Goal: Task Accomplishment & Management: Complete application form

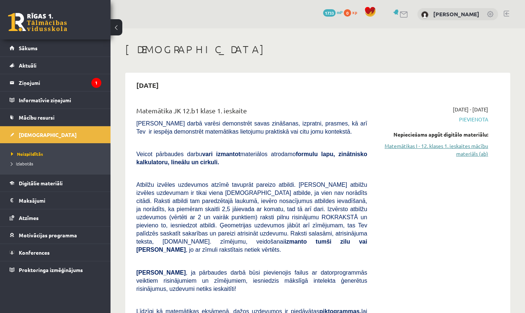
click at [458, 145] on link "Matemātikas I - 12. klases 1. ieskaites mācību materiāls (ab)" at bounding box center [434, 149] width 110 height 15
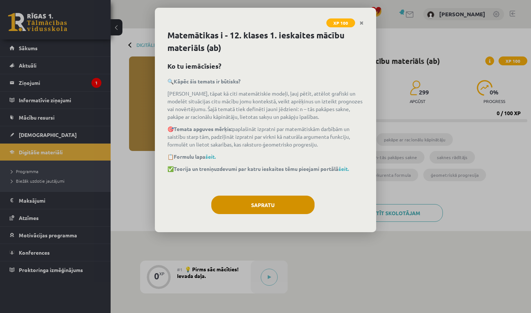
click at [270, 198] on button "Sapratu" at bounding box center [262, 204] width 103 height 18
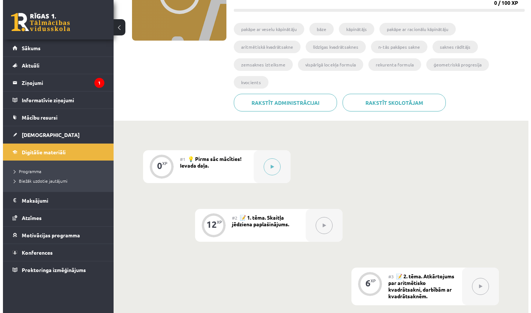
scroll to position [99, 0]
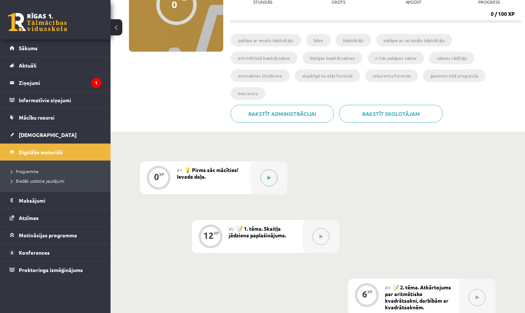
click at [274, 180] on button at bounding box center [269, 177] width 17 height 17
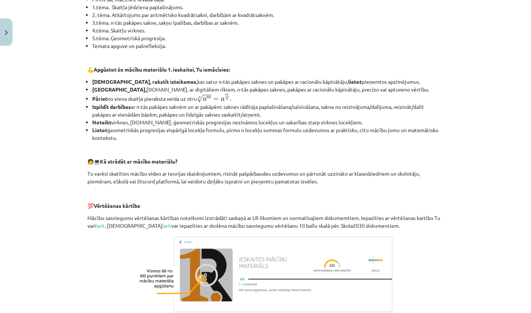
scroll to position [282, 0]
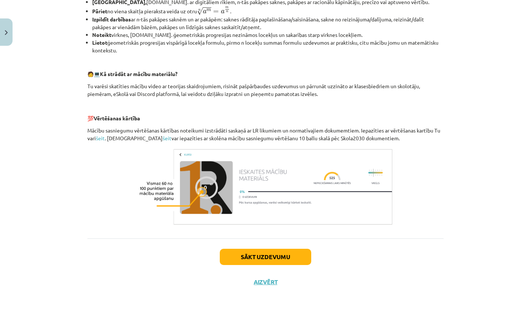
click at [264, 260] on button "Sākt uzdevumu" at bounding box center [265, 256] width 91 height 16
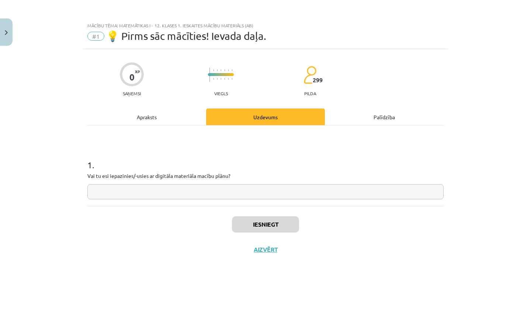
click at [216, 192] on input "text" at bounding box center [265, 191] width 356 height 15
type input "**"
click at [263, 230] on button "Iesniegt" at bounding box center [265, 224] width 67 height 16
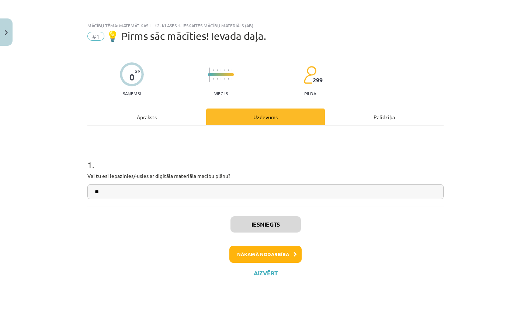
click at [281, 250] on button "Nākamā nodarbība" at bounding box center [265, 254] width 72 height 17
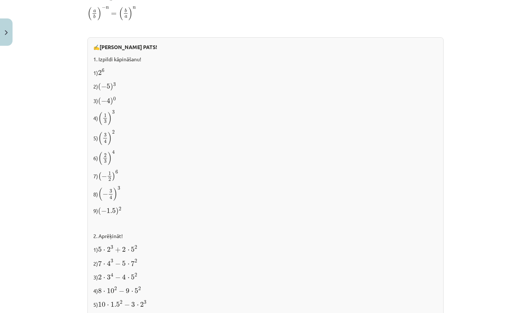
scroll to position [724, 0]
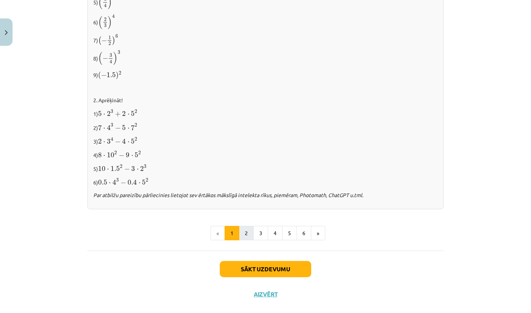
click at [243, 232] on button "2" at bounding box center [246, 233] width 15 height 15
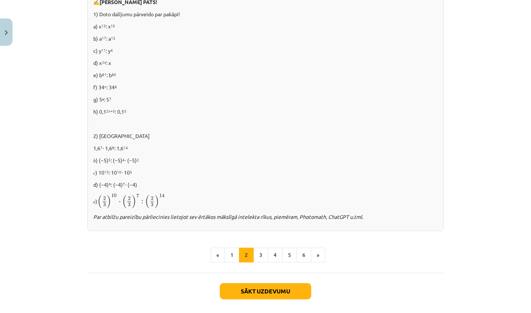
scroll to position [470, 0]
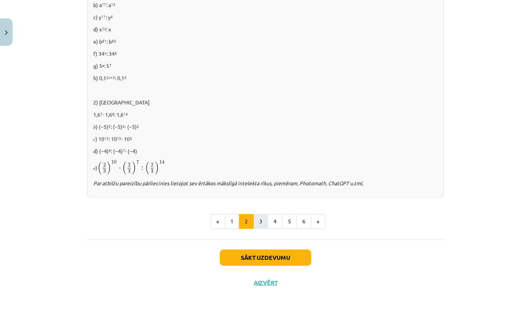
click at [260, 221] on button "3" at bounding box center [260, 221] width 15 height 15
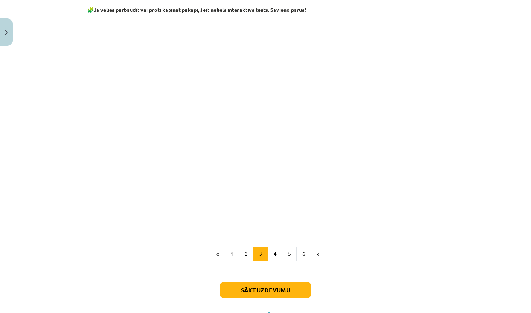
scroll to position [619, 0]
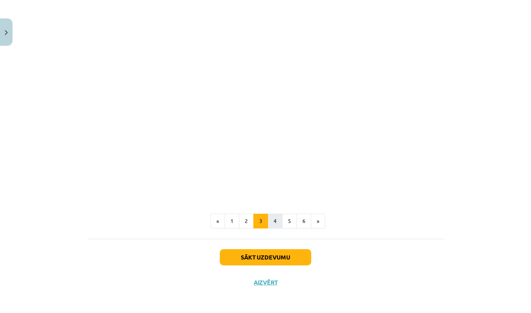
click at [268, 217] on button "4" at bounding box center [275, 220] width 15 height 15
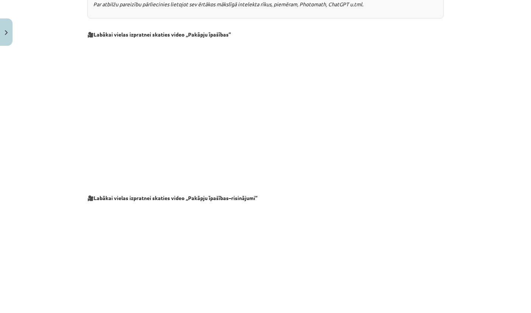
scroll to position [733, 0]
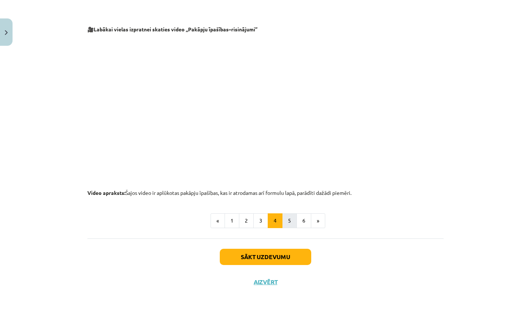
click at [289, 223] on button "5" at bounding box center [289, 220] width 15 height 15
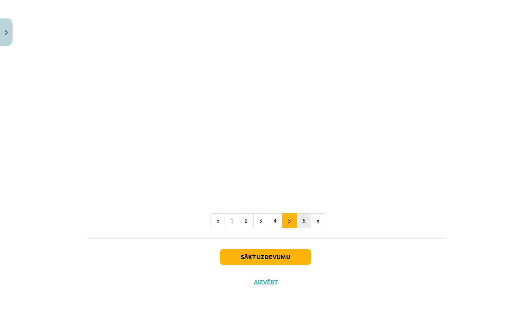
click at [299, 218] on button "6" at bounding box center [303, 220] width 15 height 15
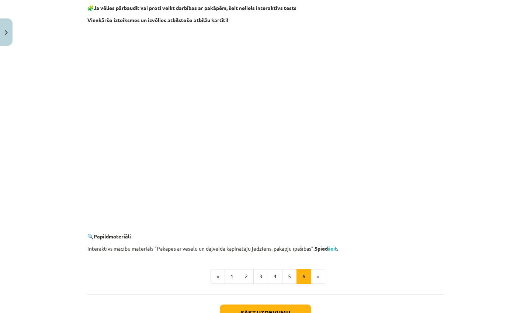
scroll to position [664, 0]
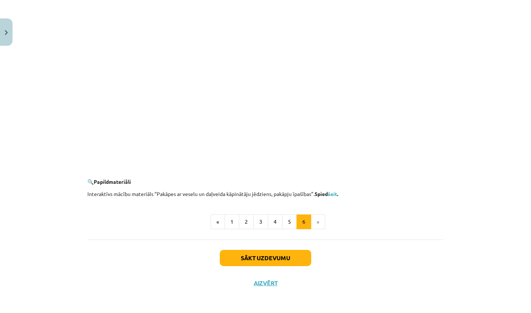
click at [290, 255] on button "Sākt uzdevumu" at bounding box center [265, 258] width 91 height 16
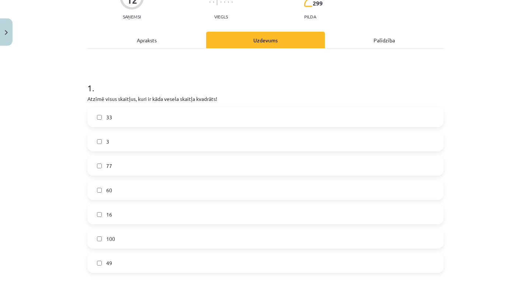
scroll to position [92, 0]
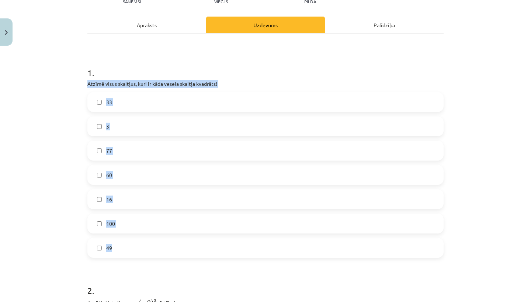
drag, startPoint x: 84, startPoint y: 82, endPoint x: 138, endPoint y: 252, distance: 178.5
click at [138, 252] on div "12 XP Saņemsi Viegls 299 pilda Apraksts Uzdevums Palīdzība 1 . Atzīmē visus ska…" at bounding box center [265, 277] width 365 height 640
copy div "Atzīmē visus skaitļus, kuri ir kāda vesela skaitļa kvadrāts! 33 3 77 60 16 100 …"
click at [122, 200] on label "16" at bounding box center [265, 199] width 355 height 18
click at [116, 231] on label "100" at bounding box center [265, 224] width 355 height 18
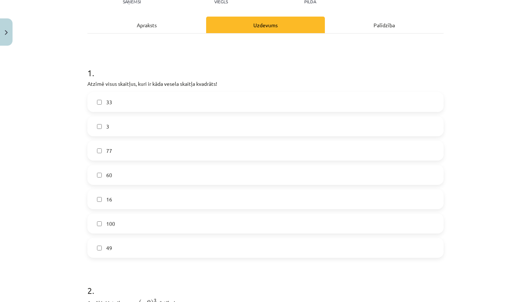
click at [118, 247] on label "49" at bounding box center [265, 248] width 355 height 18
click at [115, 177] on label "60" at bounding box center [265, 175] width 355 height 18
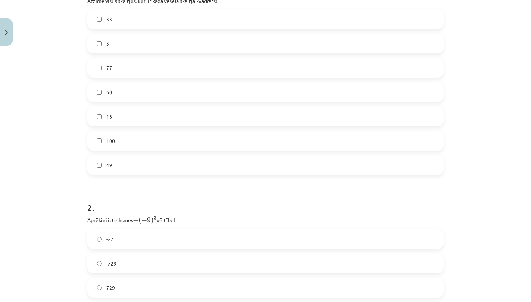
scroll to position [236, 0]
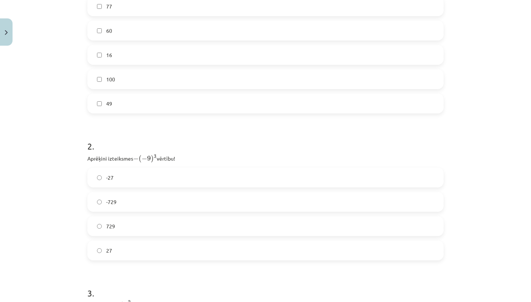
click at [110, 25] on label "60" at bounding box center [265, 30] width 355 height 18
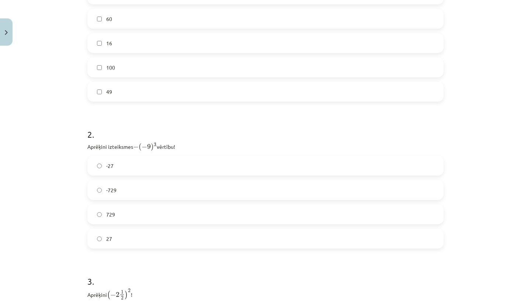
scroll to position [270, 0]
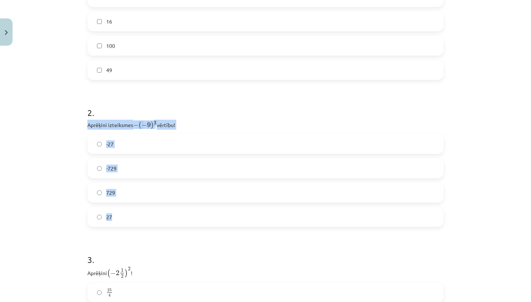
drag, startPoint x: 81, startPoint y: 125, endPoint x: 150, endPoint y: 216, distance: 114.5
click at [150, 217] on div "12 XP Saņemsi Viegls 299 pilda Apraksts Uzdevums Palīdzība 1 . Atzīmē visus ska…" at bounding box center [265, 99] width 365 height 640
copy div "Aprēķini izteiksmes − ( − 9 ) 3 − ( − 9 ) 3 vērtību! -27 -729 729 27"
click at [133, 191] on label "729" at bounding box center [265, 193] width 355 height 18
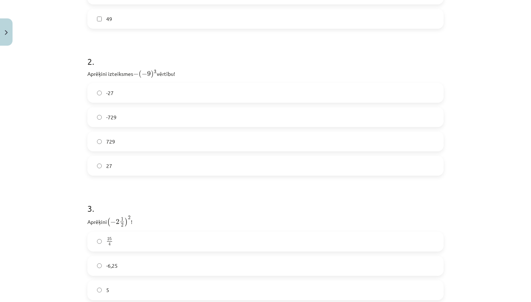
scroll to position [406, 0]
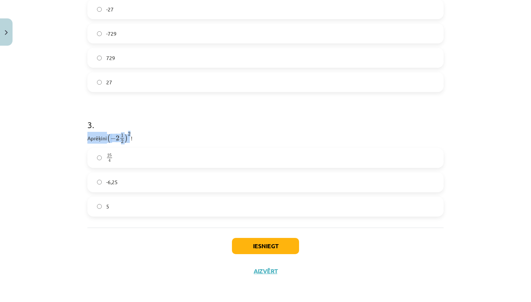
drag, startPoint x: 81, startPoint y: 135, endPoint x: 128, endPoint y: 139, distance: 47.0
click at [116, 158] on label "25 4 25 4" at bounding box center [265, 158] width 355 height 18
click at [250, 243] on button "Iesniegt" at bounding box center [265, 246] width 67 height 16
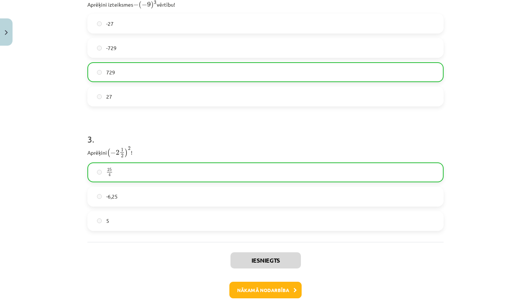
scroll to position [429, 0]
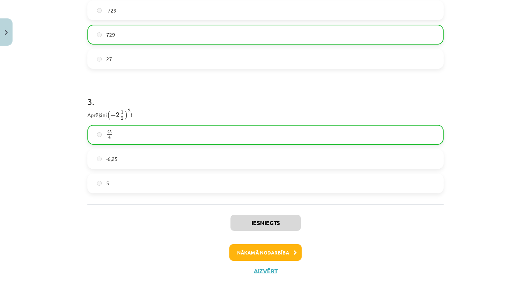
click at [268, 255] on button "Nākamā nodarbība" at bounding box center [265, 252] width 72 height 17
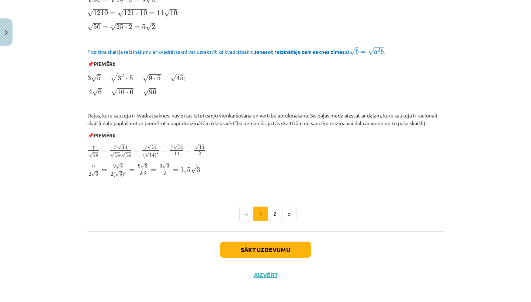
scroll to position [855, 0]
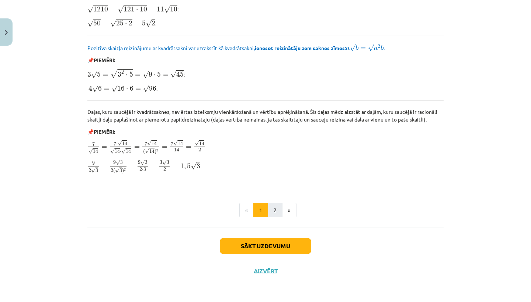
click at [275, 205] on button "2" at bounding box center [275, 210] width 15 height 15
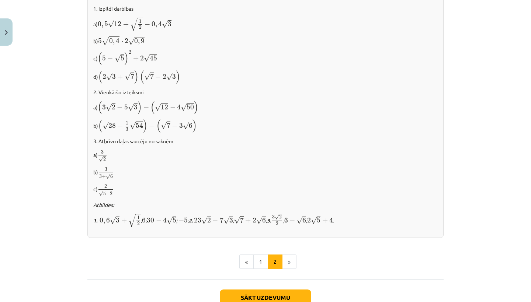
scroll to position [454, 0]
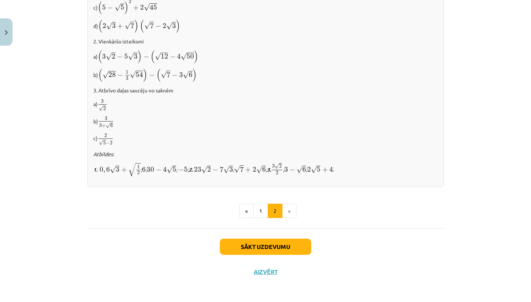
click at [278, 243] on button "Sākt uzdevumu" at bounding box center [265, 247] width 91 height 16
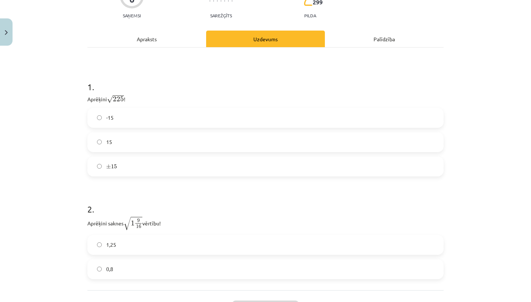
scroll to position [105, 0]
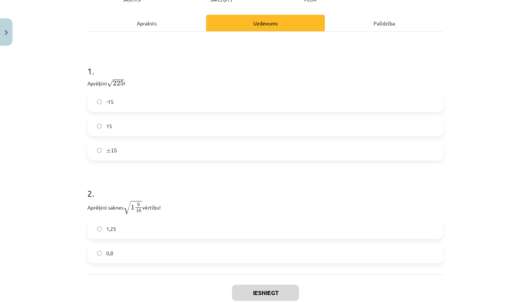
click at [143, 128] on label "15" at bounding box center [265, 126] width 355 height 18
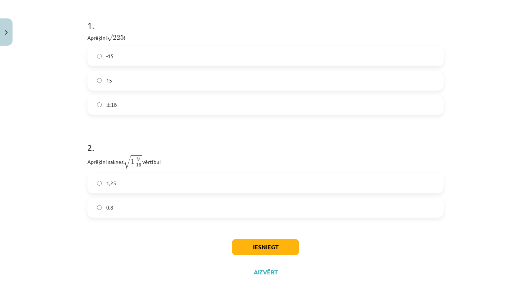
scroll to position [153, 0]
click at [131, 178] on label "1,25" at bounding box center [265, 182] width 355 height 18
click at [248, 246] on button "Iesniegt" at bounding box center [265, 246] width 67 height 16
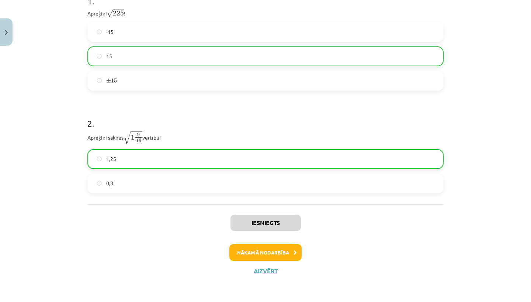
scroll to position [0, 0]
click at [264, 253] on button "Nākamā nodarbība" at bounding box center [265, 252] width 72 height 17
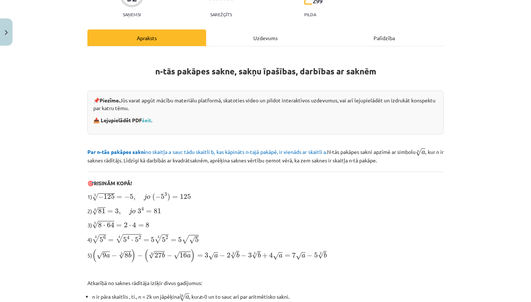
scroll to position [139, 0]
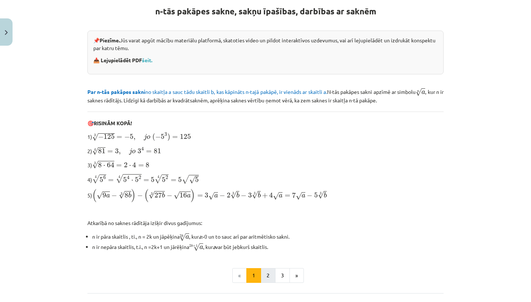
click at [265, 269] on button "2" at bounding box center [268, 275] width 15 height 15
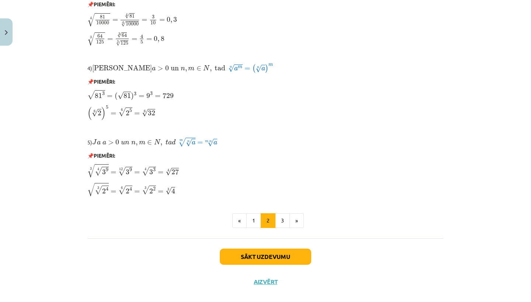
scroll to position [594, 0]
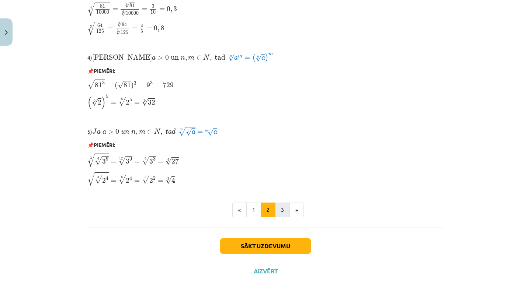
click at [276, 209] on button "3" at bounding box center [282, 210] width 15 height 15
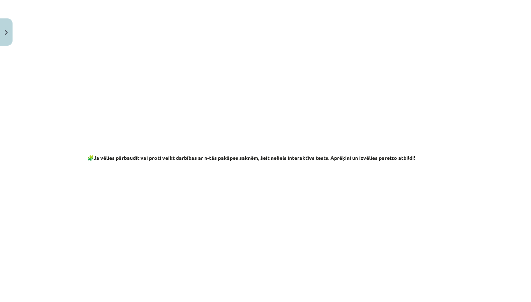
scroll to position [1305, 0]
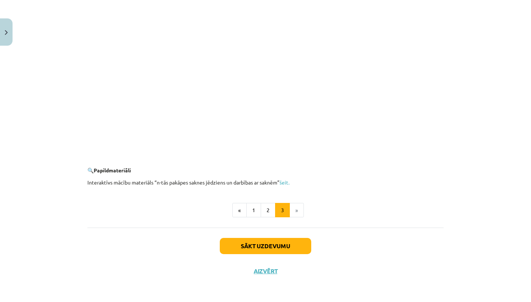
click at [269, 246] on button "Sākt uzdevumu" at bounding box center [265, 246] width 91 height 16
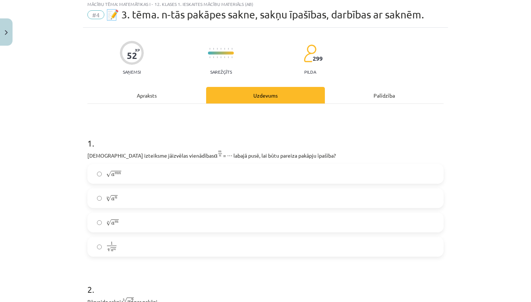
scroll to position [23, 0]
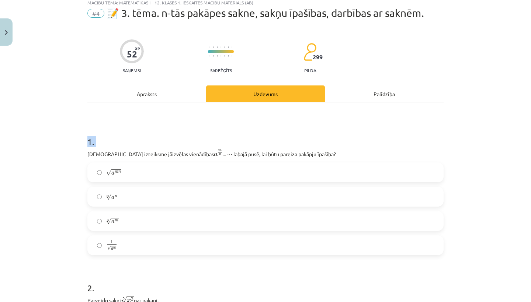
drag, startPoint x: 85, startPoint y: 155, endPoint x: 282, endPoint y: 130, distance: 198.8
click at [282, 130] on div "1 . [DEMOGRAPHIC_DATA] izteiksme jāizvēlas vienādības a m n a m n = ⋯ labajā pu…" at bounding box center [265, 190] width 356 height 132
click at [282, 130] on h1 "1 ." at bounding box center [265, 135] width 356 height 23
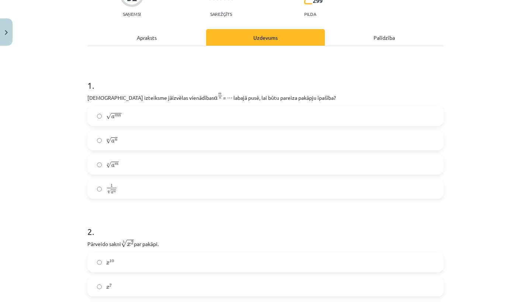
scroll to position [72, 0]
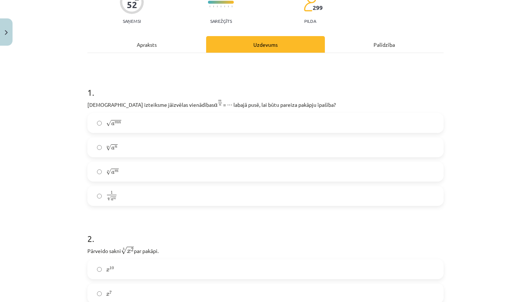
drag, startPoint x: 86, startPoint y: 103, endPoint x: 299, endPoint y: 105, distance: 213.8
click at [299, 105] on p "[DEMOGRAPHIC_DATA] izteiksme jāizvēlas vienādības a m n a m n = ⋯ labajā pusē, …" at bounding box center [265, 104] width 356 height 9
copy p "[DEMOGRAPHIC_DATA] izteiksme jāizvēlas vienādības a m n a m n = ⋯ labajā pusē, …"
click at [361, 94] on h1 "1 ." at bounding box center [265, 85] width 356 height 23
click at [233, 143] on label "m √ a n a n m" at bounding box center [265, 147] width 355 height 18
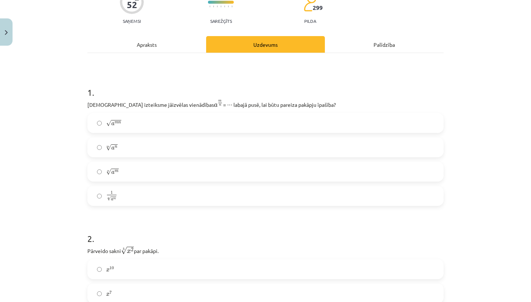
click at [210, 173] on label "n √ a m a m n" at bounding box center [265, 172] width 355 height 18
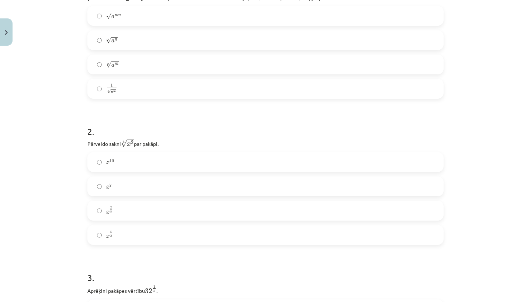
scroll to position [190, 0]
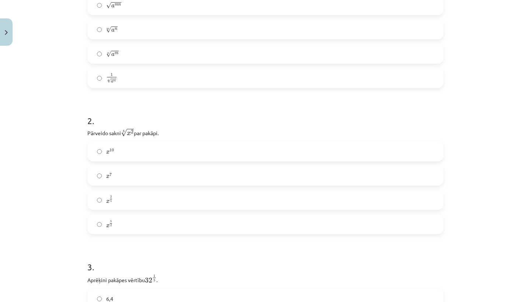
click at [167, 201] on label "x 2 5 x 2 5" at bounding box center [265, 200] width 355 height 18
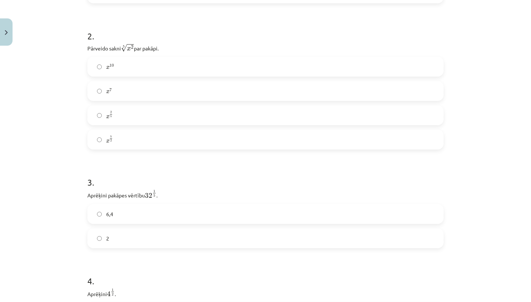
scroll to position [351, 0]
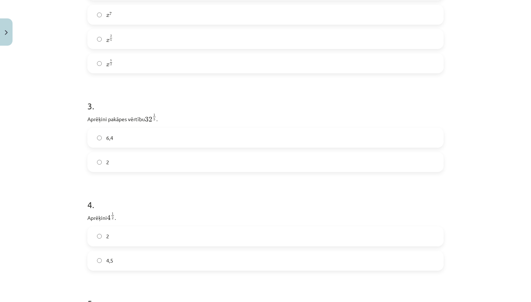
click at [220, 167] on label "2" at bounding box center [265, 162] width 355 height 18
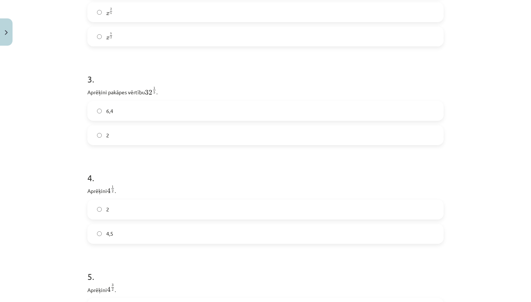
scroll to position [399, 0]
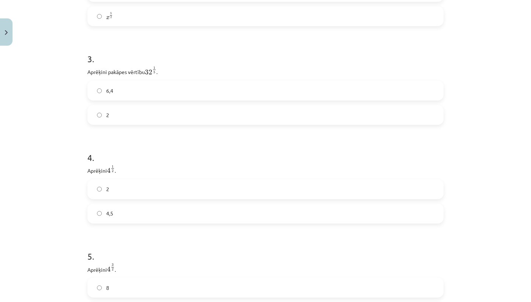
click at [139, 192] on label "2" at bounding box center [265, 189] width 355 height 18
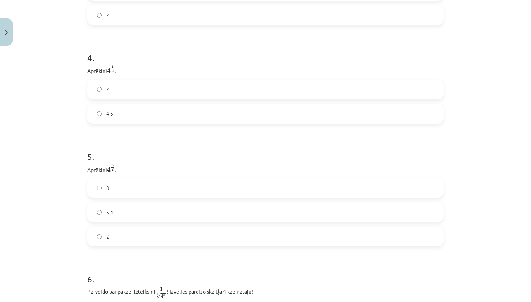
scroll to position [515, 0]
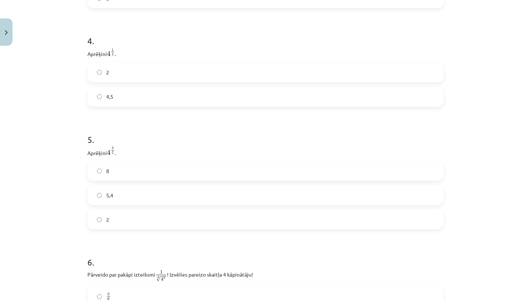
click at [131, 171] on label "8" at bounding box center [265, 171] width 355 height 18
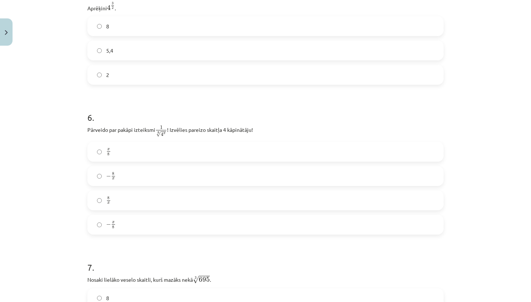
scroll to position [665, 0]
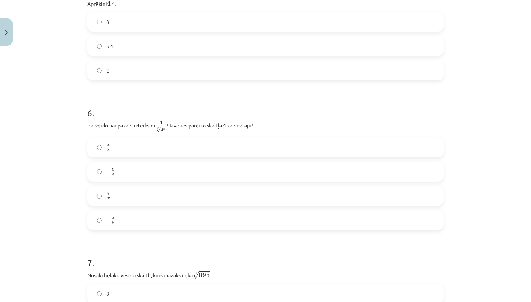
click at [161, 224] on label "− x 8 − x 8" at bounding box center [265, 220] width 355 height 18
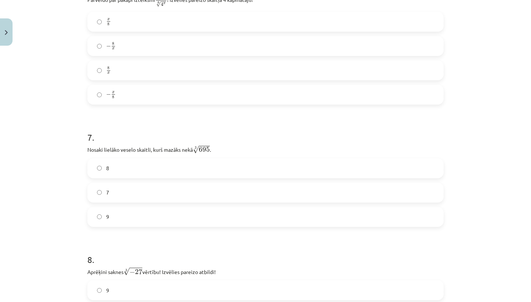
scroll to position [792, 0]
drag, startPoint x: 85, startPoint y: 149, endPoint x: 223, endPoint y: 147, distance: 137.9
click at [223, 147] on p "Nosaki lielāko veselo skaitli, kurš mazāks nekā 3 √ 695 695 3 ." at bounding box center [265, 148] width 356 height 10
drag, startPoint x: 85, startPoint y: 148, endPoint x: 208, endPoint y: 150, distance: 123.2
click at [208, 150] on p "Nosaki lielāko veselo skaitli, kurš mazāks nekā 3 √ 695 695 3 ." at bounding box center [265, 148] width 356 height 10
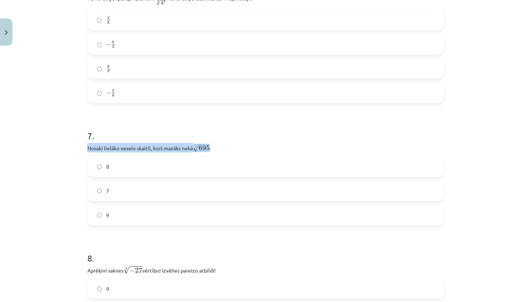
copy p "Nosaki lielāko veselo skaitli, kurš mazāks nekā 3 √ 695"
click at [132, 170] on label "8" at bounding box center [265, 167] width 355 height 18
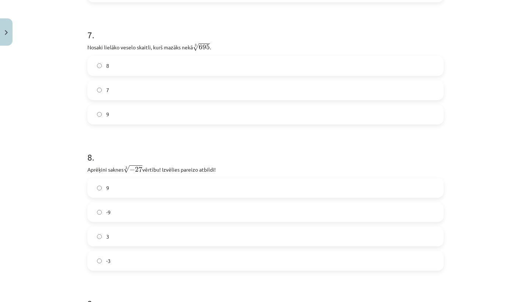
scroll to position [902, 0]
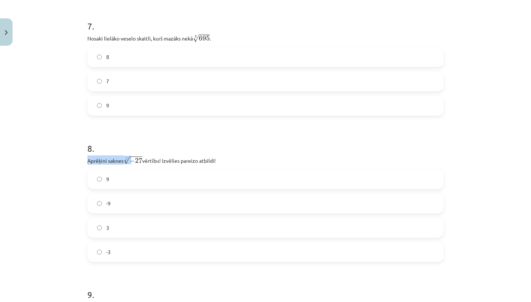
drag, startPoint x: 83, startPoint y: 163, endPoint x: 126, endPoint y: 153, distance: 44.7
click at [129, 160] on div "52 XP Saņemsi Sarežģīts 299 pilda Apraksts Uzdevums Palīdzība 1 . [DEMOGRAPHIC_…" at bounding box center [265, 72] width 365 height 1850
click at [124, 145] on h1 "8 ." at bounding box center [265, 142] width 356 height 23
click at [107, 247] on label "-3" at bounding box center [265, 252] width 355 height 18
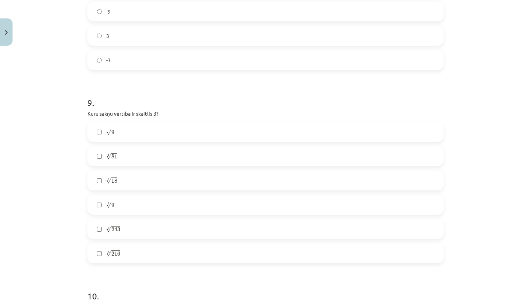
scroll to position [1100, 0]
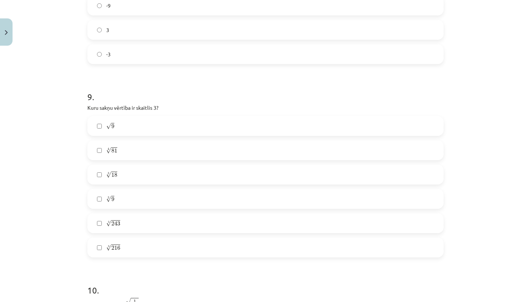
click at [142, 123] on label "√ 9 9" at bounding box center [265, 126] width 355 height 18
click at [136, 147] on label "4 √ 81 81 4" at bounding box center [265, 150] width 355 height 18
click at [116, 222] on span "243" at bounding box center [115, 224] width 9 height 4
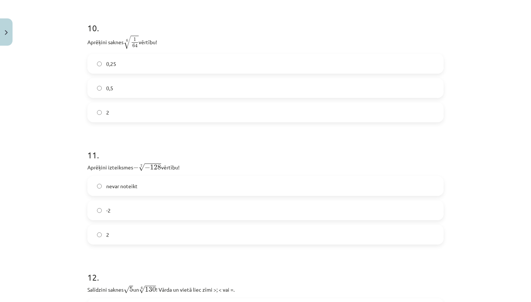
scroll to position [1379, 0]
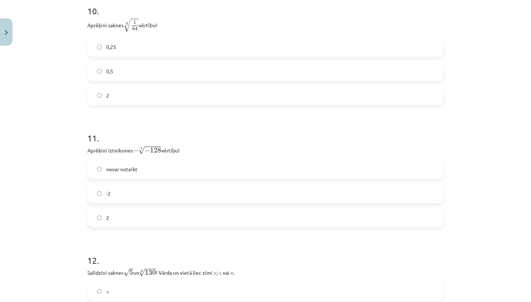
click at [134, 220] on label "2" at bounding box center [265, 218] width 355 height 18
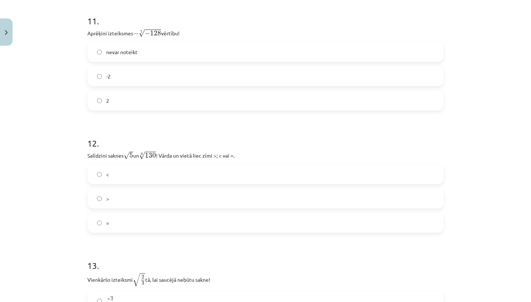
scroll to position [1529, 0]
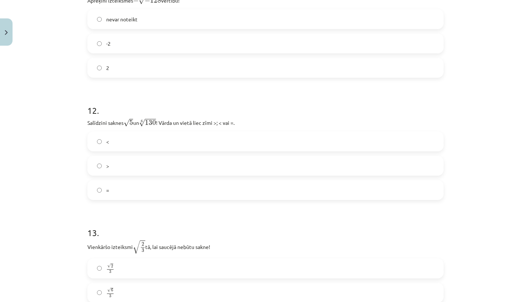
click at [114, 143] on label "<" at bounding box center [265, 141] width 355 height 18
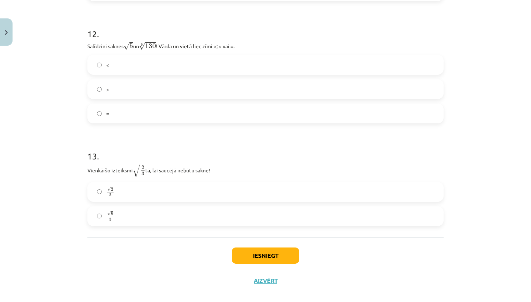
scroll to position [1584, 0]
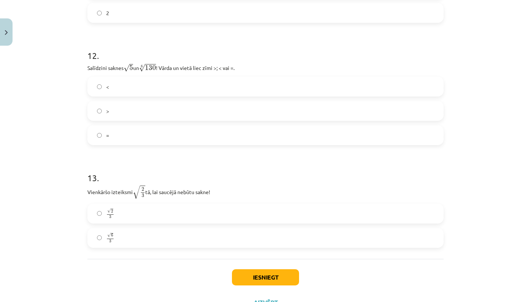
click at [123, 238] on label "√ 6 3 6 3" at bounding box center [265, 238] width 355 height 18
drag, startPoint x: 260, startPoint y: 275, endPoint x: 248, endPoint y: 239, distance: 38.2
click at [260, 275] on button "Iesniegt" at bounding box center [265, 277] width 67 height 16
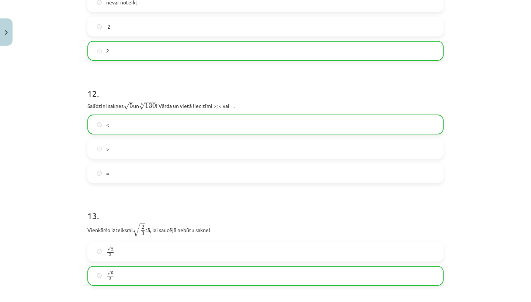
scroll to position [1640, 0]
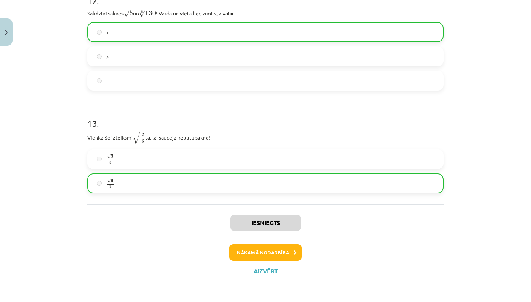
click at [241, 250] on button "Nākamā nodarbība" at bounding box center [265, 252] width 72 height 17
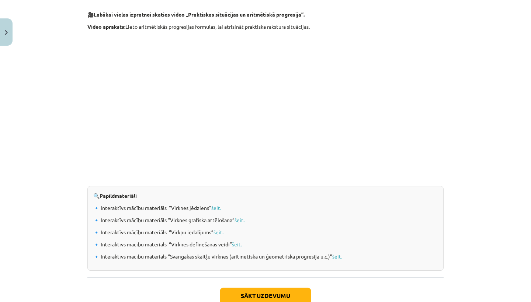
scroll to position [731, 0]
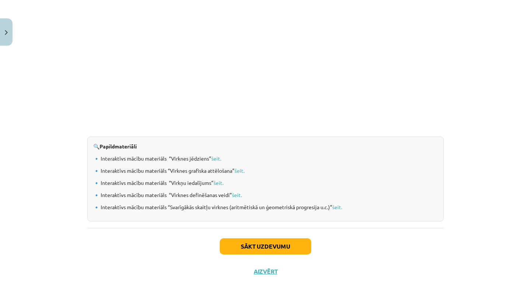
click at [257, 249] on button "Sākt uzdevumu" at bounding box center [265, 247] width 91 height 16
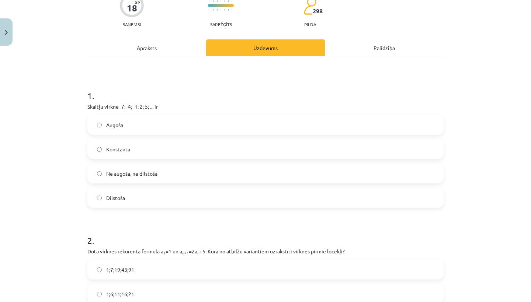
scroll to position [18, 0]
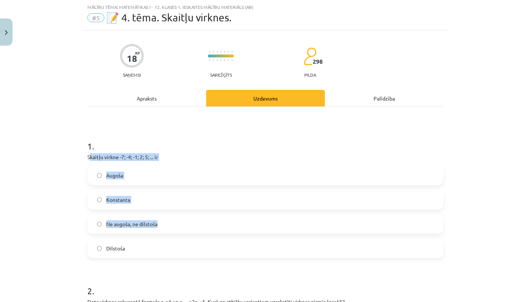
drag, startPoint x: 86, startPoint y: 156, endPoint x: 164, endPoint y: 227, distance: 104.9
click at [164, 227] on div "1 . Skaitļu virkne -7; -4; -1; 2; 5; ... ir Augoša Konstanta Ne augoša, ne dils…" at bounding box center [265, 193] width 356 height 130
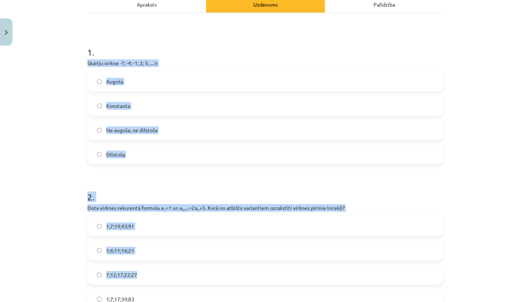
scroll to position [114, 0]
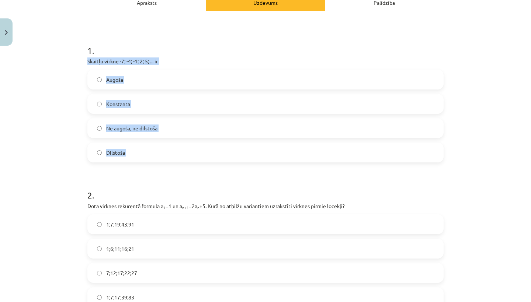
drag, startPoint x: 83, startPoint y: 155, endPoint x: 215, endPoint y: 158, distance: 132.0
copy div "Skaitļu virkne -7; -4; -1; 2; 5; ... ir Augoša Konstanta Ne augoša, ne dilstoša…"
click at [122, 71] on label "Augoša" at bounding box center [265, 79] width 355 height 18
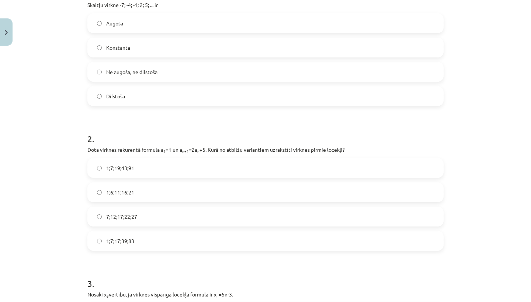
scroll to position [182, 0]
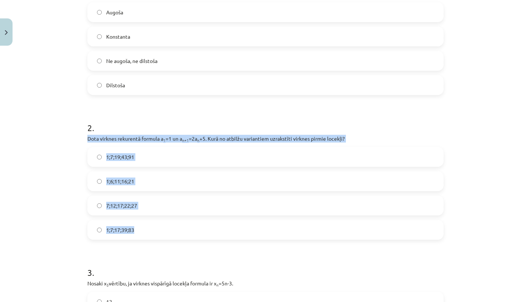
drag, startPoint x: 83, startPoint y: 139, endPoint x: 185, endPoint y: 236, distance: 140.0
copy div "Dota virknes rekurentā formula a 1 =1 un a n+1 =2a n +5. Kurā no atbilžu varian…"
click at [143, 155] on label "1;7;19;43;91" at bounding box center [265, 157] width 355 height 18
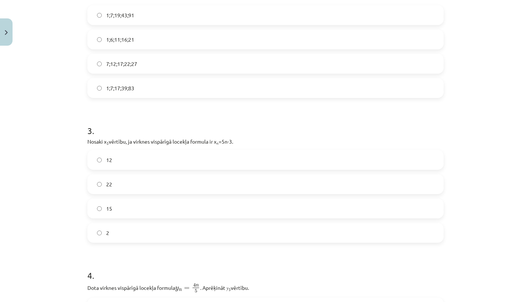
scroll to position [325, 0]
drag, startPoint x: 85, startPoint y: 138, endPoint x: 169, endPoint y: 235, distance: 128.0
click at [169, 235] on div "3 . Nosaki x 3 vērtību, ja virknes vispārīgā locekļa formula ir x n =5n-3. 12 2…" at bounding box center [265, 176] width 356 height 130
click at [99, 125] on h1 "3 ." at bounding box center [265, 122] width 356 height 23
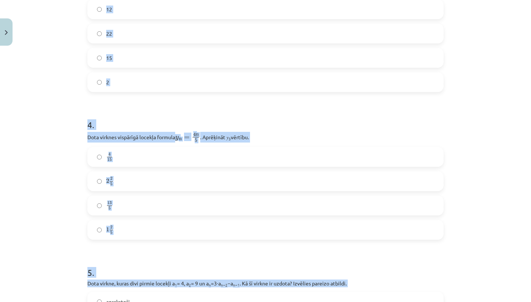
scroll to position [480, 0]
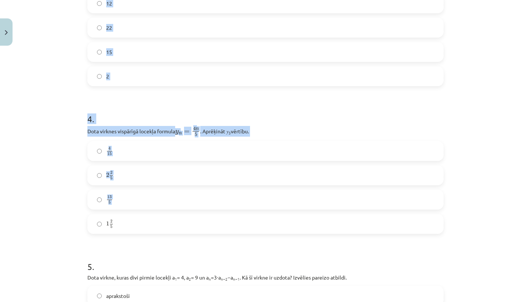
drag, startPoint x: 86, startPoint y: 139, endPoint x: 219, endPoint y: 224, distance: 158.0
click at [219, 224] on form "1 . Skaitļu virkne -7; -4; -1; 2; 5; ... ir Augoša Konstanta Ne augoša, ne dils…" at bounding box center [265, 95] width 356 height 858
copy form "Nosaki x 3 vērtību, ja virknes vispārīgā locekļa formula ir x n =5n-3. 12 22 15…"
click at [124, 3] on label "12" at bounding box center [265, 3] width 355 height 18
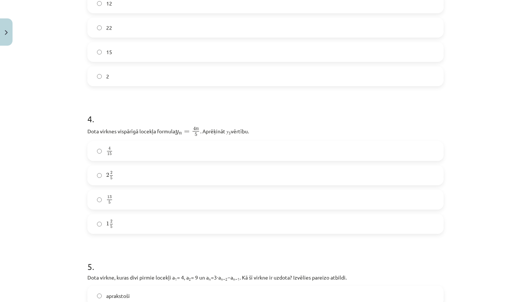
scroll to position [488, 0]
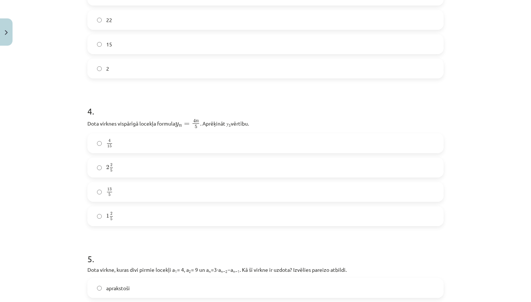
click at [133, 162] on label "2 2 5 2 2 5" at bounding box center [265, 168] width 355 height 18
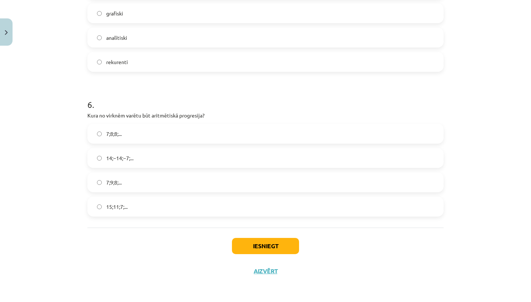
scroll to position [113, 0]
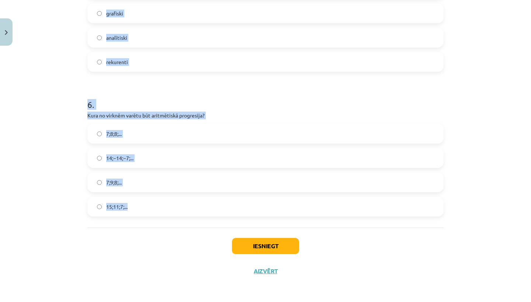
drag, startPoint x: 85, startPoint y: 80, endPoint x: 181, endPoint y: 222, distance: 171.3
copy form "Dota virkne, kuras divi pirmie locekļi a 1 = 4, a 2 = 9 un a n =3⋅a n−2 −a n−1 …"
click at [122, 63] on span "rekurenti" at bounding box center [117, 62] width 22 height 8
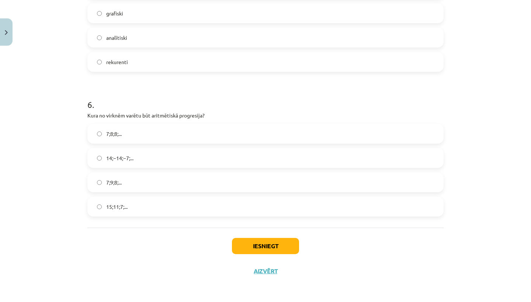
click at [136, 211] on label "15;11;7;..." at bounding box center [265, 207] width 355 height 18
click at [261, 240] on button "Iesniegt" at bounding box center [265, 246] width 67 height 16
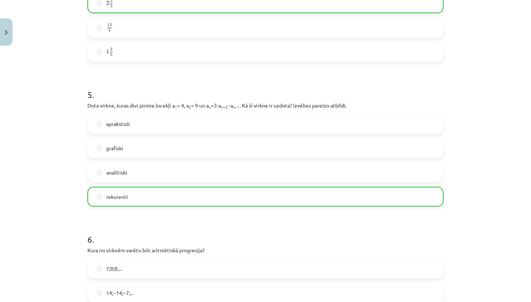
scroll to position [812, 0]
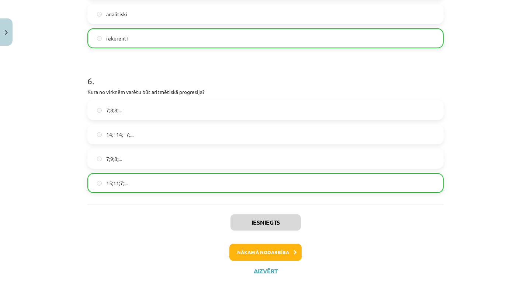
click at [273, 253] on button "Nākamā nodarbība" at bounding box center [265, 252] width 72 height 17
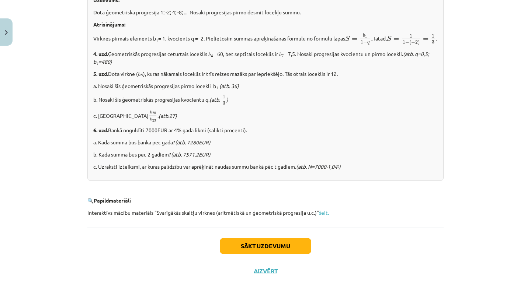
scroll to position [896, 0]
click at [253, 247] on button "Sākt uzdevumu" at bounding box center [265, 246] width 91 height 16
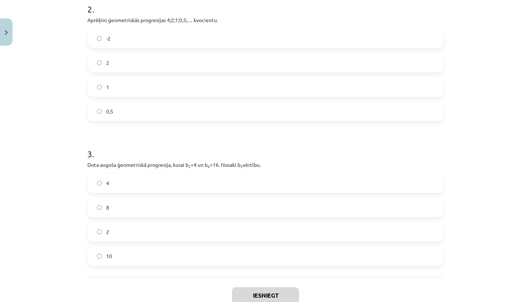
scroll to position [108, 0]
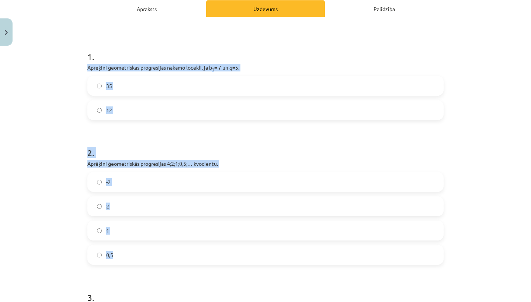
drag, startPoint x: 86, startPoint y: 68, endPoint x: 168, endPoint y: 265, distance: 213.0
click at [168, 265] on form "1 . Aprēķini ģeometriskās progresijas nākamo locekli, ja b 1 = 7 un q=5. 35 12 …" at bounding box center [265, 224] width 356 height 371
copy form "Aprēķini ģeometriskās progresijas nākamo locekli, ja b 1 = 7 un q=5. 35 12 2 . …"
click at [133, 79] on label "35" at bounding box center [265, 86] width 355 height 18
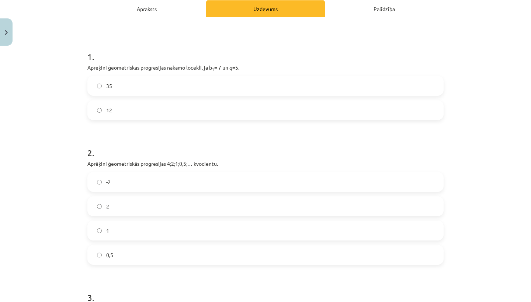
scroll to position [151, 0]
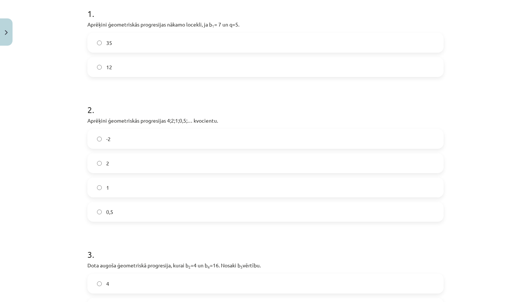
click at [126, 205] on label "0,5" at bounding box center [265, 212] width 355 height 18
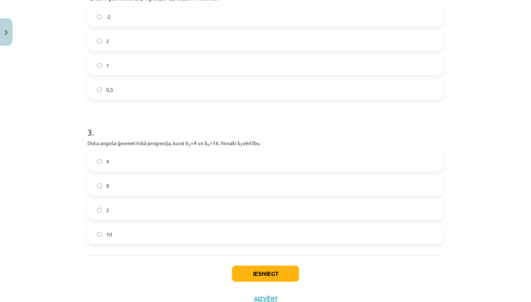
scroll to position [302, 0]
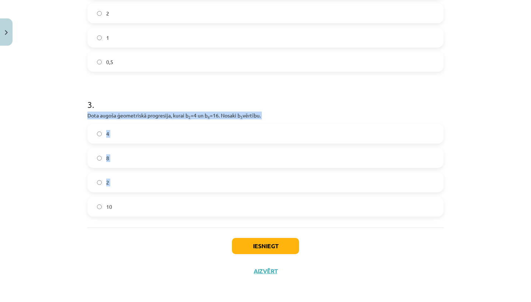
drag, startPoint x: 82, startPoint y: 115, endPoint x: 143, endPoint y: 202, distance: 106.2
click at [143, 202] on div "12 XP Saņemsi Sarežģīts 298 pilda Apraksts Uzdevums Palīdzība 1 . Aprēķini ģeom…" at bounding box center [265, 16] width 365 height 536
click at [143, 205] on label "10" at bounding box center [265, 207] width 355 height 18
drag, startPoint x: 83, startPoint y: 113, endPoint x: 137, endPoint y: 212, distance: 113.2
click at [137, 212] on div "12 XP Saņemsi Sarežģīts 298 pilda Apraksts Uzdevums Palīdzība 1 . Aprēķini ģeom…" at bounding box center [265, 16] width 365 height 536
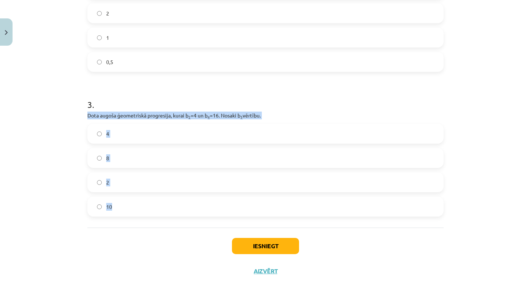
copy div "Dota augoša ģeometriskā progresija, kurai b 2 =4 un b 4 =16. Nosaki b 3 vērtību…"
click at [114, 162] on label "8" at bounding box center [265, 158] width 355 height 18
click at [240, 245] on button "Iesniegt" at bounding box center [265, 246] width 67 height 16
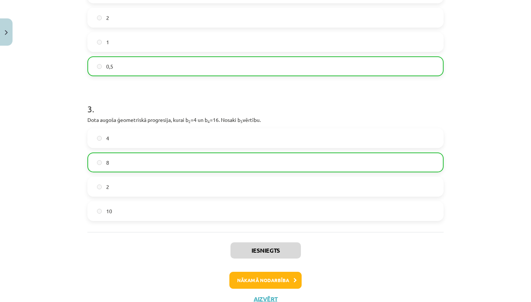
scroll to position [326, 0]
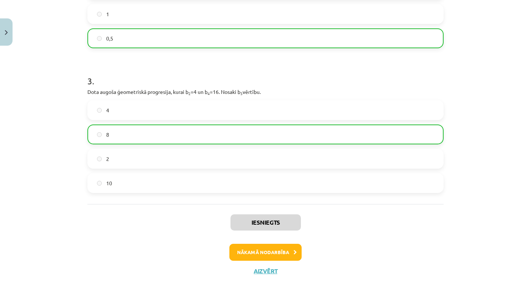
click at [263, 248] on button "Nākamā nodarbība" at bounding box center [265, 252] width 72 height 17
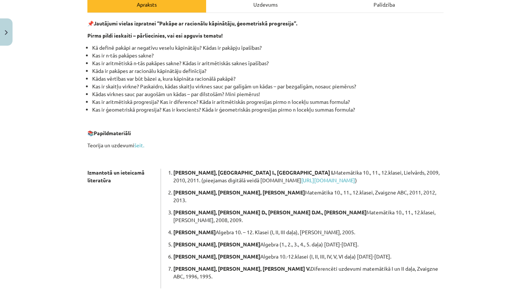
scroll to position [165, 0]
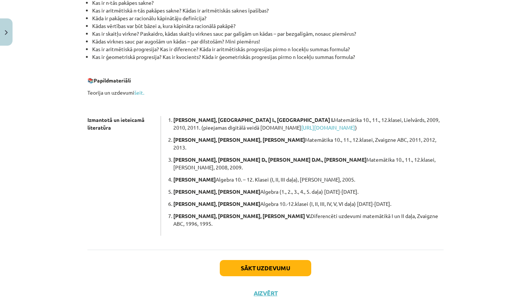
click at [276, 260] on button "Sākt uzdevumu" at bounding box center [265, 268] width 91 height 16
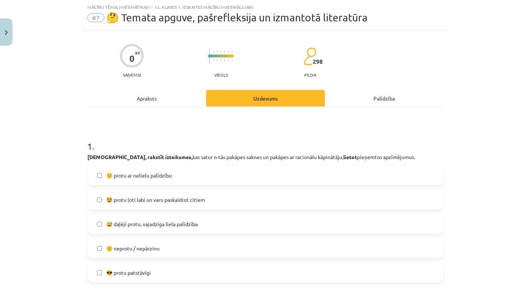
scroll to position [20, 0]
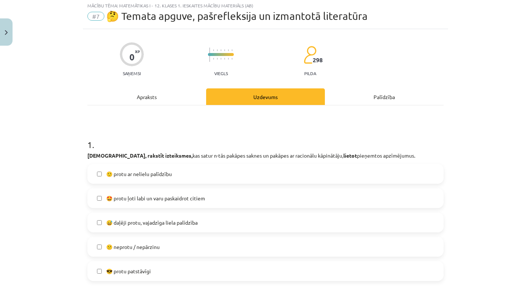
click at [194, 222] on span "😅 daļēji protu, vajadzīga liela palīdzība" at bounding box center [151, 223] width 91 height 8
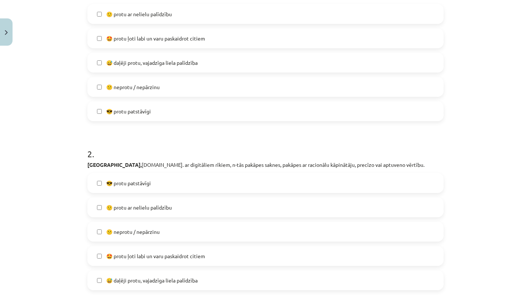
scroll to position [188, 0]
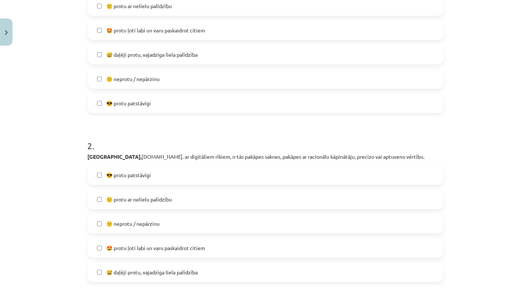
click at [154, 269] on span "😅 daļēji protu, vajadzīga liela palīdzība" at bounding box center [151, 273] width 91 height 8
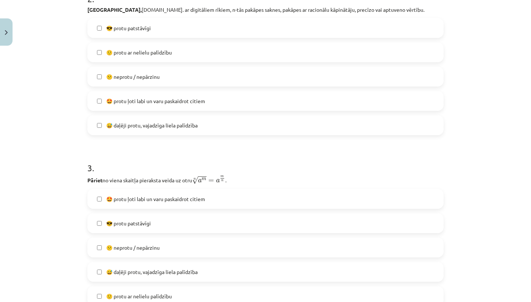
scroll to position [345, 0]
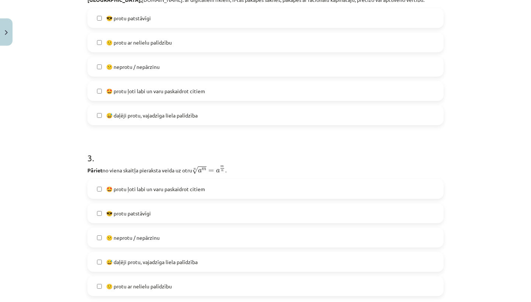
click at [161, 269] on label "😅 daļēji protu, vajadzīga liela palīdzība" at bounding box center [265, 262] width 355 height 18
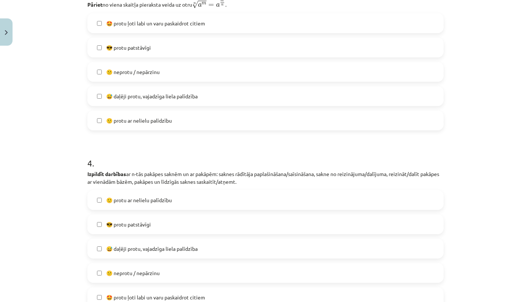
scroll to position [568, 0]
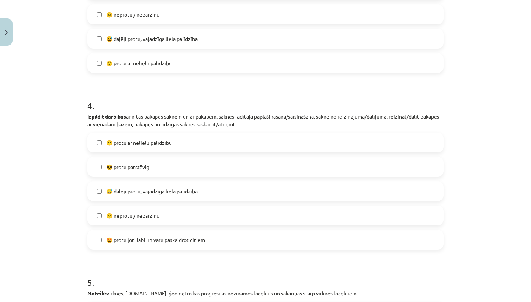
click at [170, 195] on span "😅 daļēji protu, vajadzīga liela palīdzība" at bounding box center [151, 192] width 91 height 8
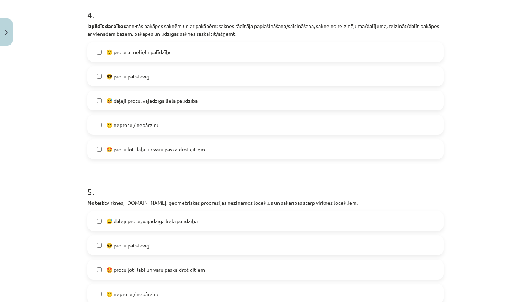
scroll to position [713, 0]
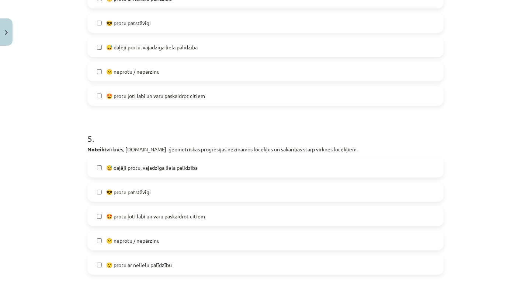
click at [177, 173] on label "😅 daļēji protu, vajadzīga liela palīdzība" at bounding box center [265, 168] width 355 height 18
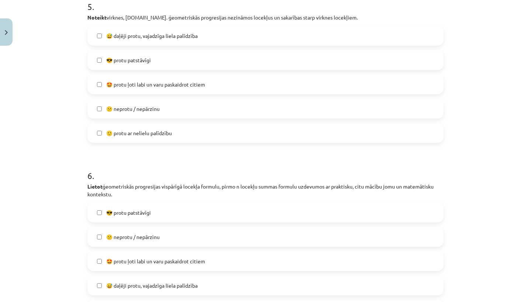
scroll to position [893, 0]
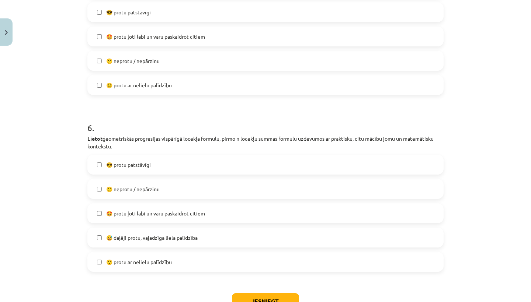
click at [141, 236] on span "😅 daļēji protu, vajadzīga liela palīdzība" at bounding box center [151, 238] width 91 height 8
click at [141, 192] on span "😕 neprotu / nepārzinu" at bounding box center [132, 189] width 53 height 8
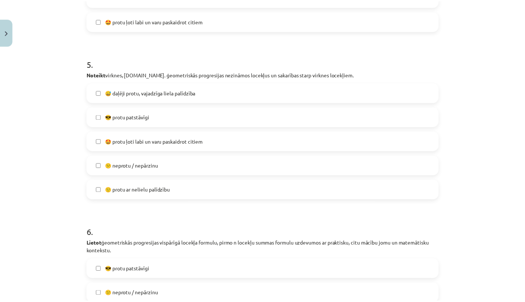
scroll to position [950, 0]
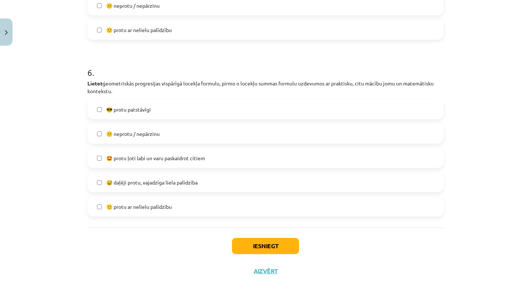
click at [270, 241] on button "Iesniegt" at bounding box center [265, 246] width 67 height 16
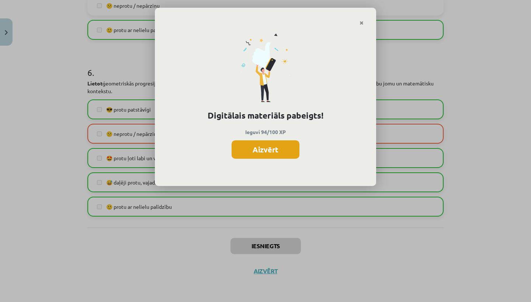
click at [263, 148] on button "Aizvērt" at bounding box center [266, 149] width 68 height 18
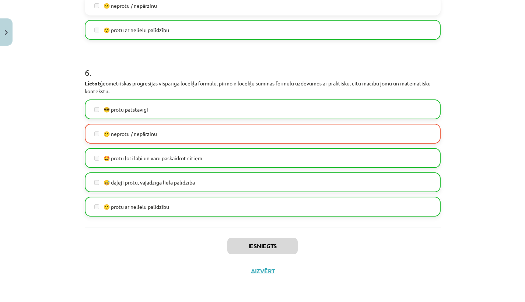
click at [260, 273] on button "Aizvērt" at bounding box center [263, 271] width 28 height 7
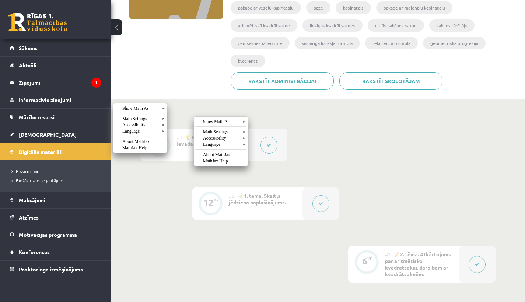
scroll to position [0, 0]
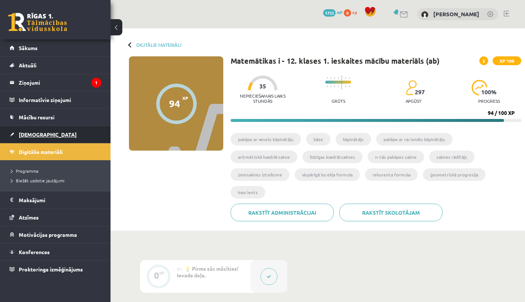
click at [32, 134] on span "[DEMOGRAPHIC_DATA]" at bounding box center [48, 134] width 58 height 7
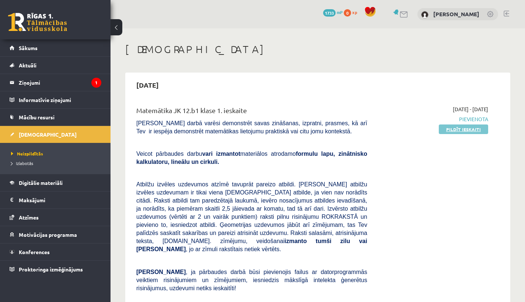
click at [469, 132] on link "Pildīt ieskaiti" at bounding box center [463, 130] width 49 height 10
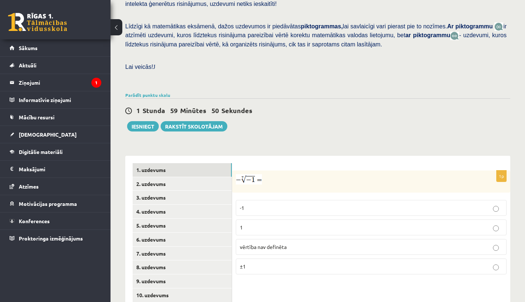
scroll to position [235, 0]
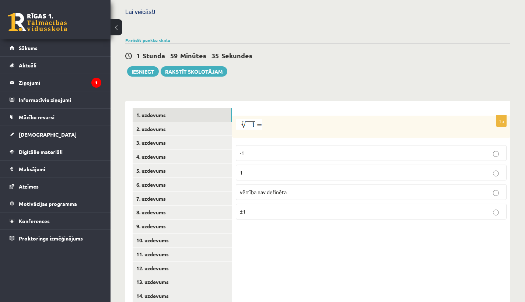
click at [265, 165] on label "1" at bounding box center [371, 173] width 271 height 16
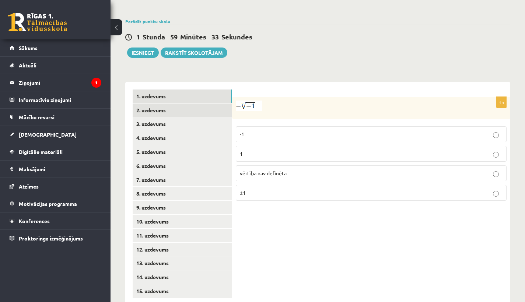
click at [150, 104] on link "2. uzdevums" at bounding box center [182, 111] width 99 height 14
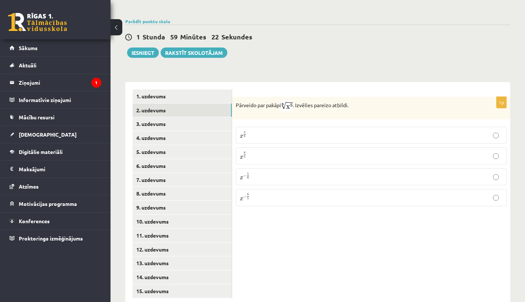
click at [263, 131] on p "x 5 6 x 5 6" at bounding box center [371, 135] width 263 height 9
click at [159, 117] on link "3. uzdevums" at bounding box center [182, 124] width 99 height 14
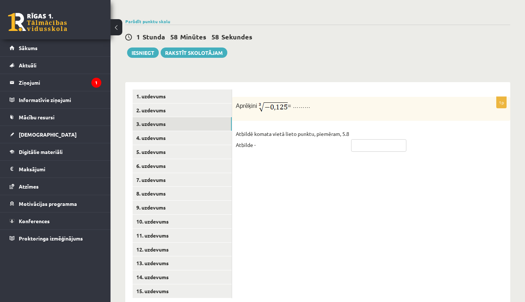
click at [372, 139] on input "text" at bounding box center [378, 145] width 55 height 13
type input "****"
click at [161, 131] on link "4. uzdevums" at bounding box center [182, 138] width 99 height 14
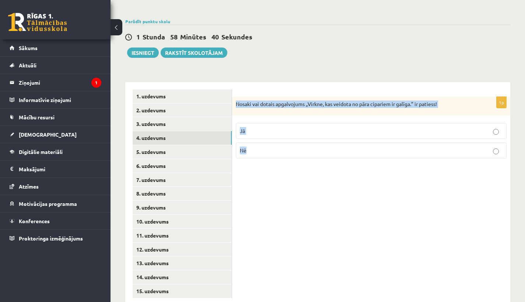
drag, startPoint x: 236, startPoint y: 90, endPoint x: 267, endPoint y: 143, distance: 61.5
click at [267, 143] on div "1p Nosaki vai dotais apgalvojums „Virkne, kas veidota no pāra cipariem ir galīg…" at bounding box center [371, 131] width 278 height 68
copy div "Nosaki vai dotais apgalvojums „Virkne, kas veidota no pāra cipariem ir galīga.”…"
click at [269, 147] on p "Nē" at bounding box center [371, 151] width 263 height 8
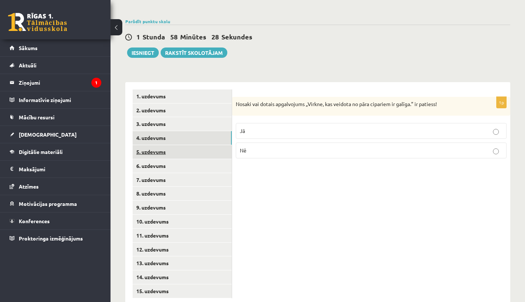
click at [165, 145] on link "5. uzdevums" at bounding box center [182, 152] width 99 height 14
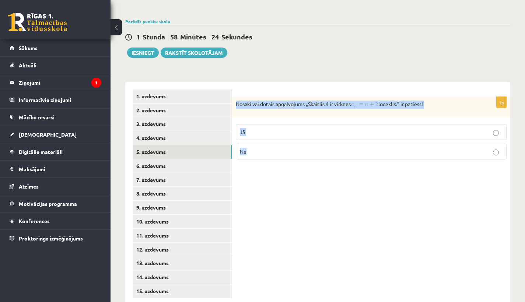
drag, startPoint x: 235, startPoint y: 91, endPoint x: 263, endPoint y: 150, distance: 65.8
click at [263, 150] on div "1p Nosaki vai dotais apgalvojums „Skaitlis 4 ir virknes loceklis.” ir patiess! …" at bounding box center [371, 131] width 278 height 69
copy div "Nosaki vai dotais apgalvojums „Skaitlis 4 ir virknes loceklis.” ir patiess! Jā …"
click at [334, 49] on div "Matemātika JK 12.b1 klase 1. ieskaite , Kitija Jonāne (12.b1 JK klase) Pārbaude…" at bounding box center [318, 47] width 415 height 546
click at [250, 128] on p "Jā" at bounding box center [371, 132] width 263 height 8
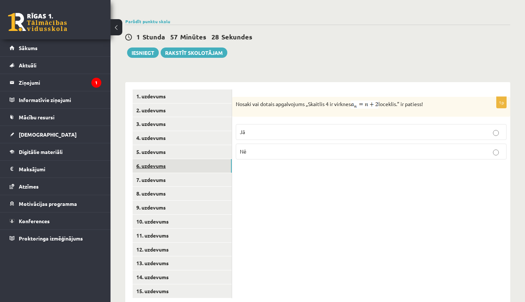
click at [149, 159] on link "6. uzdevums" at bounding box center [182, 166] width 99 height 14
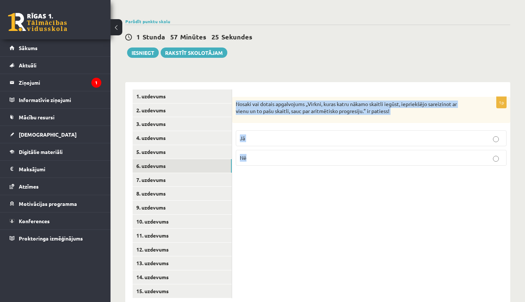
drag, startPoint x: 237, startPoint y: 90, endPoint x: 259, endPoint y: 142, distance: 56.5
click at [259, 142] on div "1p Nosaki vai dotais apgalvojums „Virkni, kuras katru nākamo skaitli iegūst, ie…" at bounding box center [371, 134] width 278 height 75
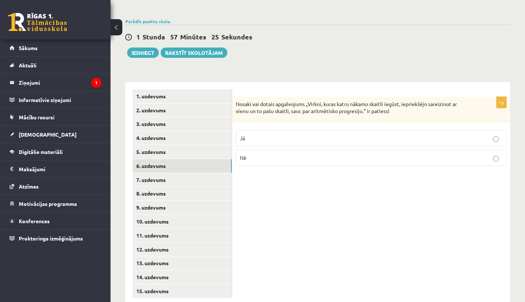
click at [260, 154] on p "Nē" at bounding box center [371, 158] width 263 height 8
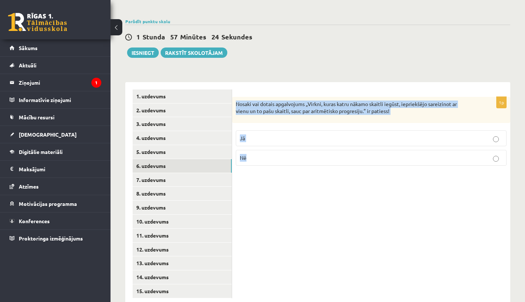
drag, startPoint x: 235, startPoint y: 90, endPoint x: 264, endPoint y: 145, distance: 62.7
click at [264, 145] on div "1p Nosaki vai dotais apgalvojums „Virkni, kuras katru nākamo skaitli iegūst, ie…" at bounding box center [371, 134] width 278 height 75
copy div "Nosaki vai dotais apgalvojums „Virkni, kuras katru nākamo skaitli iegūst, iepri…"
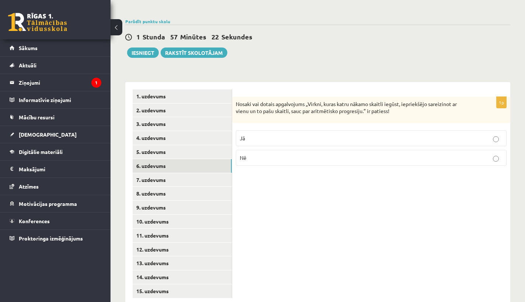
click at [166, 173] on link "7. uzdevums" at bounding box center [182, 180] width 99 height 14
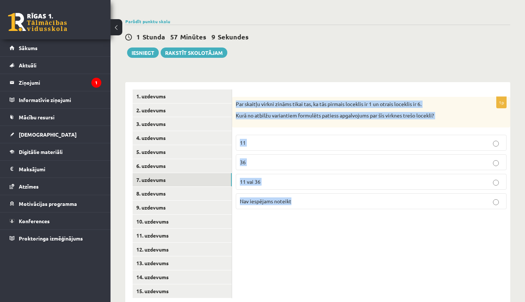
drag, startPoint x: 235, startPoint y: 89, endPoint x: 304, endPoint y: 187, distance: 119.7
click at [304, 187] on div "1p Par skaitļu virkni zināms tikai tas, ka tās pirmais loceklis ir 1 un otrais …" at bounding box center [371, 156] width 278 height 118
copy div "Par skaitļu virkni zināms tikai tas, ka tās pirmais loceklis ir 1 un otrais loc…"
click at [254, 178] on span "11 vai 36" at bounding box center [250, 181] width 21 height 7
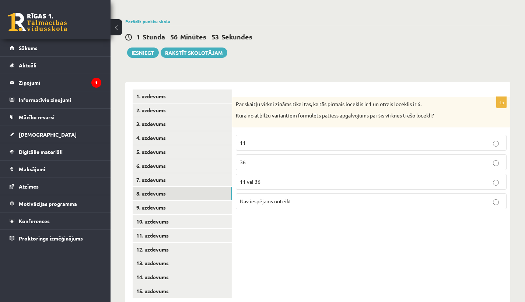
click at [166, 187] on link "8. uzdevums" at bounding box center [182, 194] width 99 height 14
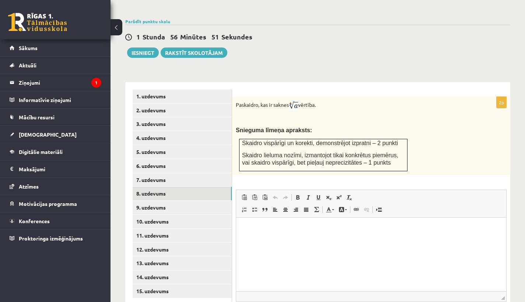
scroll to position [0, 0]
drag, startPoint x: 235, startPoint y: 92, endPoint x: 398, endPoint y: 157, distance: 175.7
click at [398, 157] on div "Paskaidro, kas ir saknes vērtība. Snieguma līmeņa apraksts: Skaidro vispārīgi u…" at bounding box center [371, 136] width 278 height 78
copy div "Paskaidro, kas ir saknes vērtība. Snieguma līmeņa apraksts:"
click at [415, 143] on div "Paskaidro, kas ir saknes vērtība. Snieguma līmeņa apraksts: Skaidro vispārīgi u…" at bounding box center [371, 136] width 278 height 78
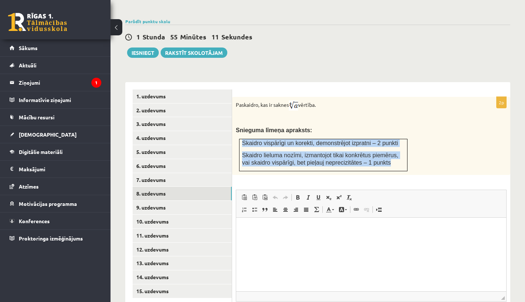
drag, startPoint x: 244, startPoint y: 128, endPoint x: 374, endPoint y: 154, distance: 133.2
click at [374, 154] on td "Skaidro vispārīgi un korekti, demonstrējot izpratni – 2 punkti Skaidro lieluma …" at bounding box center [324, 155] width 168 height 32
copy td "Skaidro vispārīgi un korekti, demonstrējot izpratni – 2 punkti Skaidro lieluma …"
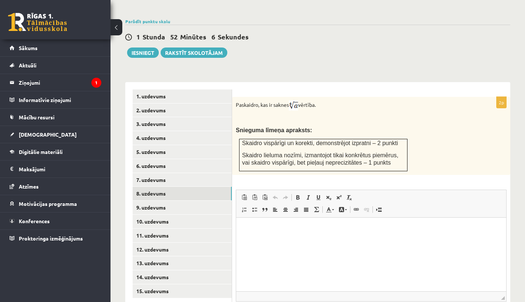
drag, startPoint x: 428, startPoint y: 122, endPoint x: 420, endPoint y: 103, distance: 20.6
click at [427, 118] on div "Paskaidro, kas ir saknes vērtība. Snieguma līmeņa apraksts: Skaidro vispārīgi u…" at bounding box center [371, 136] width 278 height 78
click at [416, 36] on div "1 Stunda 49 Minūtes 52 Sekundes Ieskaite saglabāta! Iesniegt Rakstīt skolotājam" at bounding box center [317, 41] width 385 height 33
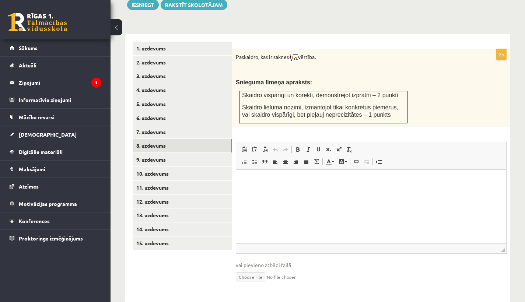
click at [249, 269] on input "file" at bounding box center [371, 276] width 271 height 15
type input "**********"
click at [263, 284] on link "Iesniegtā atbilde" at bounding box center [255, 288] width 39 height 8
click at [164, 153] on link "9. uzdevums" at bounding box center [182, 160] width 99 height 14
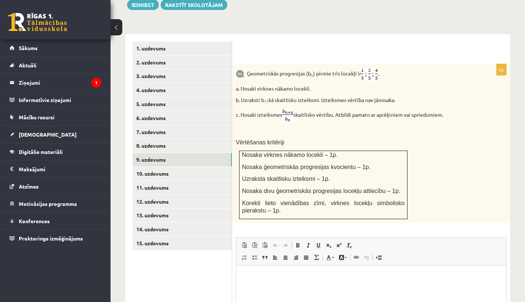
scroll to position [0, 0]
click at [160, 167] on link "10. uzdevums" at bounding box center [182, 174] width 99 height 14
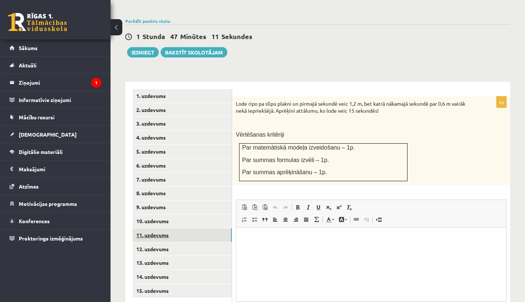
click at [161, 229] on link "11. uzdevums" at bounding box center [182, 236] width 99 height 14
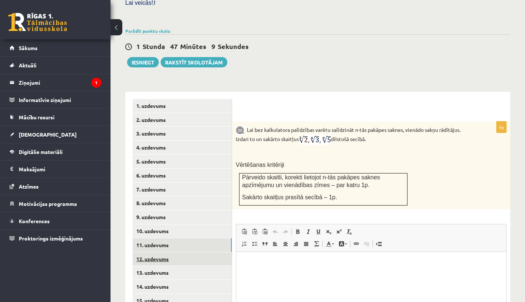
click at [154, 253] on link "12. uzdevums" at bounding box center [182, 260] width 99 height 14
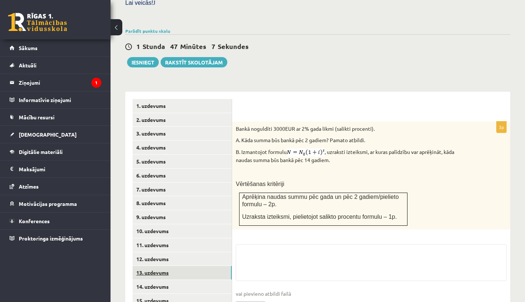
click at [157, 266] on link "13. uzdevums" at bounding box center [182, 273] width 99 height 14
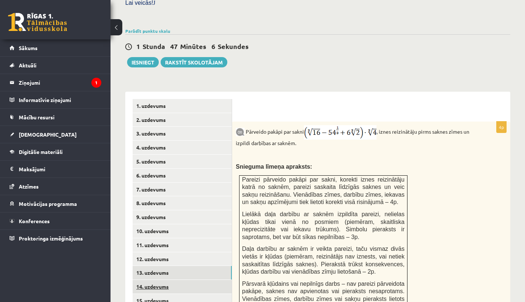
click at [158, 280] on link "14. uzdevums" at bounding box center [182, 287] width 99 height 14
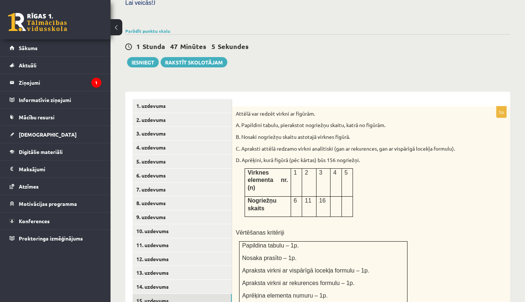
click at [159, 294] on link "15. uzdevums" at bounding box center [182, 301] width 99 height 14
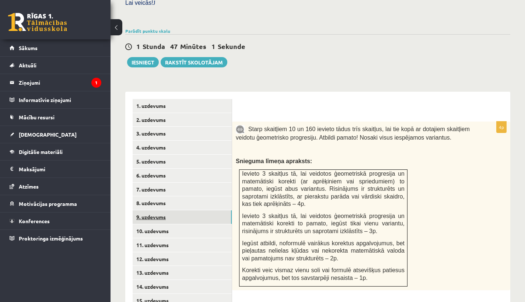
click at [157, 211] on link "9. uzdevums" at bounding box center [182, 218] width 99 height 14
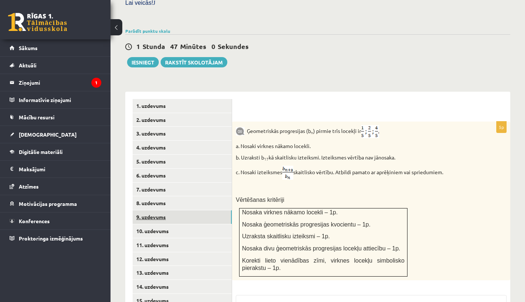
click at [165, 211] on link "9. uzdevums" at bounding box center [182, 218] width 99 height 14
click at [167, 196] on link "8. uzdevums" at bounding box center [182, 203] width 99 height 14
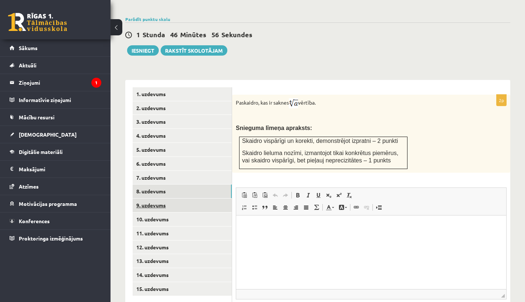
scroll to position [310, 0]
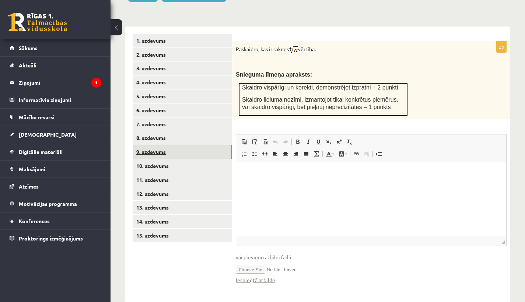
click at [155, 145] on link "9. uzdevums" at bounding box center [182, 152] width 99 height 14
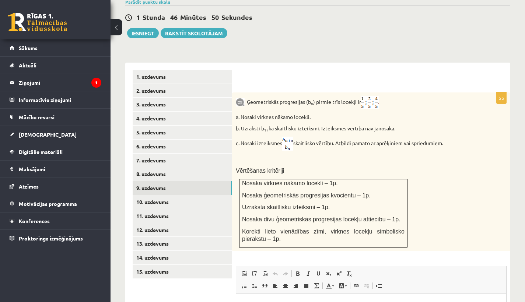
scroll to position [333, 0]
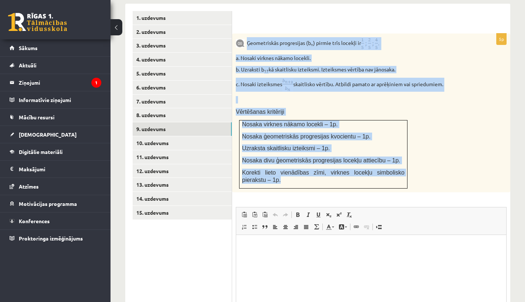
drag, startPoint x: 247, startPoint y: 29, endPoint x: 368, endPoint y: 170, distance: 185.1
click at [368, 170] on div "Ģeometriskās progresijas (b n ) pirmie trīs locekļi ir a. Nosaki virknes nākamo…" at bounding box center [371, 113] width 278 height 159
copy div "Ģeometriskās progresijas (b n ) pirmie trīs locekļi ir a. Nosaki virknes nākamo…"
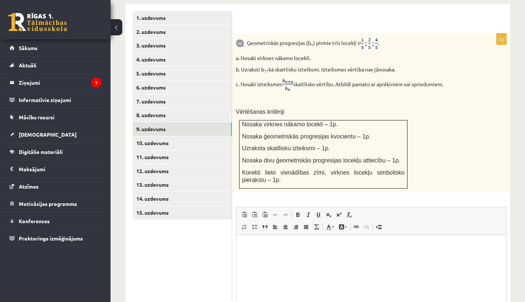
click at [503, 107] on div "Ģeometriskās progresijas (b n ) pirmie trīs locekļi ir a. Nosaki virknes nākamo…" at bounding box center [371, 113] width 278 height 159
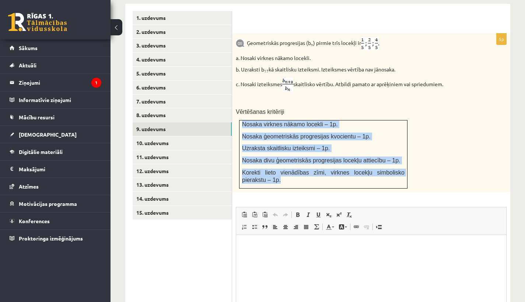
drag, startPoint x: 243, startPoint y: 109, endPoint x: 300, endPoint y: 170, distance: 83.2
click at [300, 170] on td "Nosaka virknes nākamo locekli – 1p. Nosaka ģeometriskās progresijas kvocientu –…" at bounding box center [324, 155] width 168 height 68
copy td "Nosaka virknes nākamo locekli – 1p. Nosaka ģeometriskās progresijas kvocientu –…"
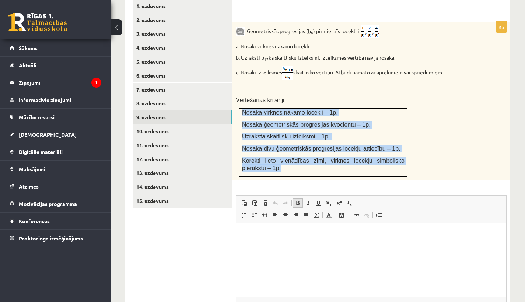
scroll to position [376, 0]
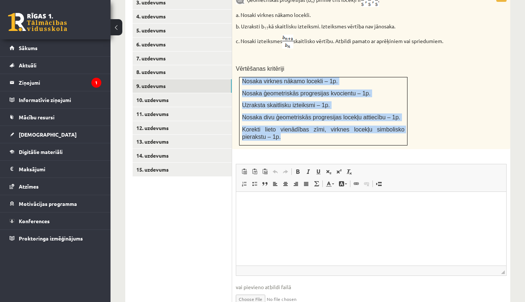
click at [256, 291] on input "file" at bounding box center [371, 298] width 271 height 15
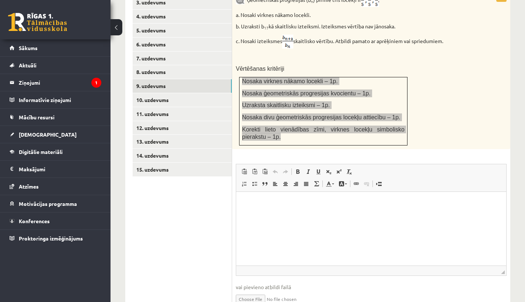
type input "**********"
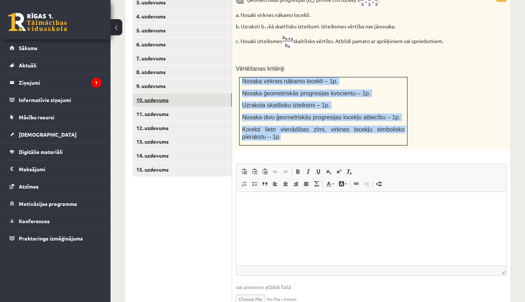
click at [154, 93] on link "10. uzdevums" at bounding box center [182, 100] width 99 height 14
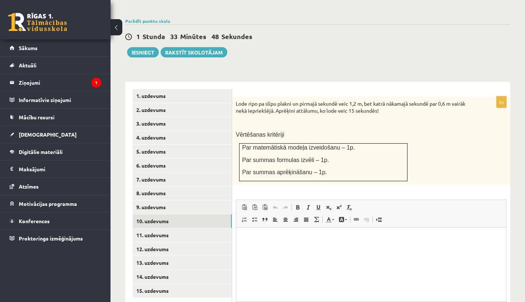
scroll to position [0, 0]
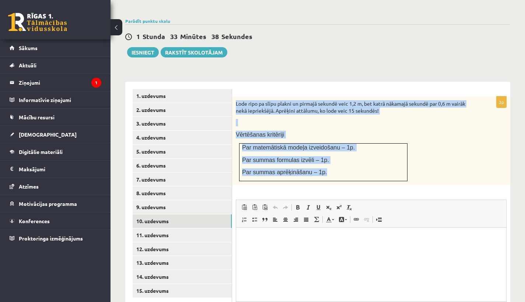
drag, startPoint x: 237, startPoint y: 92, endPoint x: 336, endPoint y: 157, distance: 118.2
click at [336, 157] on div "Lode ripo pa slīpu plakni un pirmajā sekundē veic 1,2 m, bet katrā nākamajā sek…" at bounding box center [371, 141] width 278 height 88
copy div "Lode ripo pa slīpu plakni un pirmajā sekundē veic 1,2 m, bet katrā nākamajā sek…"
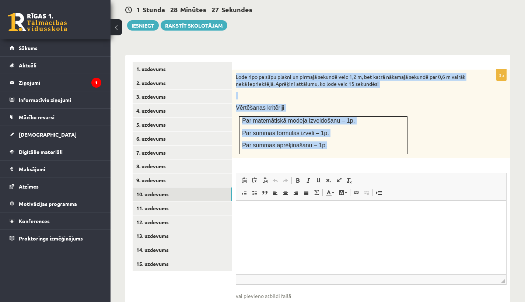
scroll to position [293, 0]
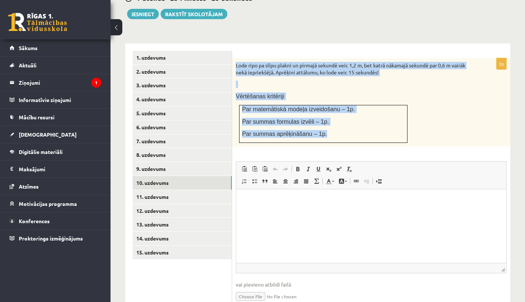
click at [256, 289] on input "file" at bounding box center [371, 296] width 271 height 15
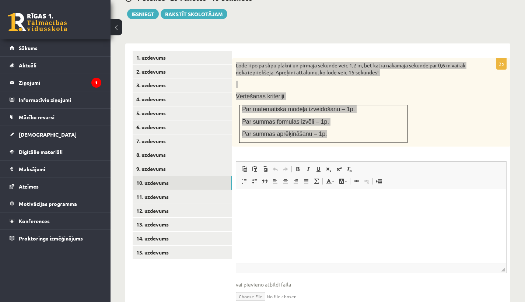
type input "**********"
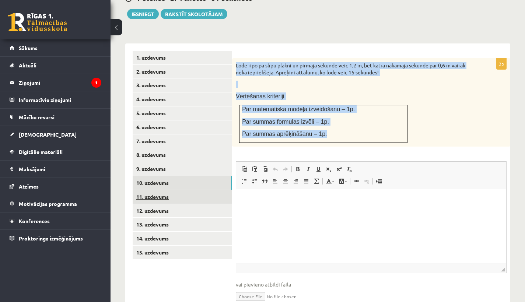
click at [149, 190] on link "11. uzdevums" at bounding box center [182, 197] width 99 height 14
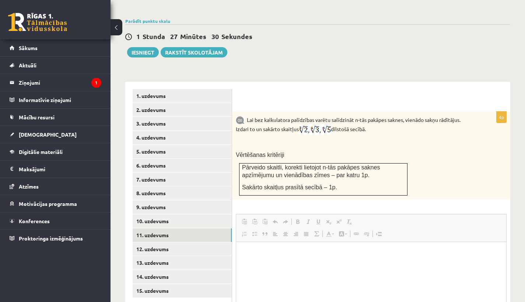
scroll to position [0, 0]
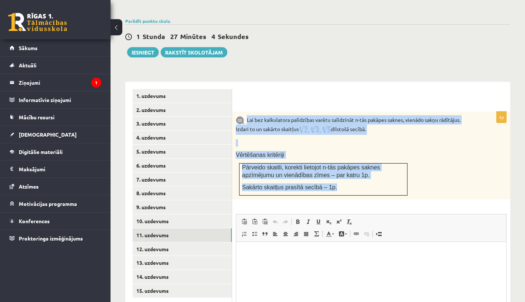
drag, startPoint x: 248, startPoint y: 106, endPoint x: 368, endPoint y: 176, distance: 138.5
click at [368, 176] on div "Lai bez kalkulatora palīdzības varētu salīdzināt n-tās pakāpes saknes, vienādo …" at bounding box center [371, 156] width 278 height 88
copy div "Lai bez kalkulatora palīdzības varētu salīdzināt n-tās pakāpes saknes, vienādo …"
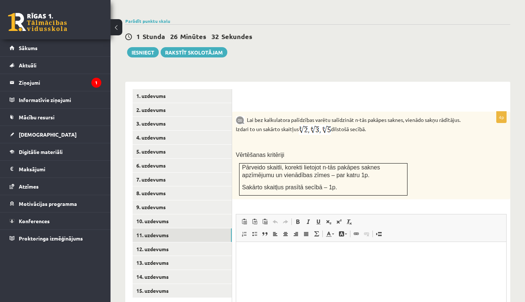
click at [323, 58] on div "Matemātika JK 12.b1 klase 1. ieskaite , Kitija Jonāne (12.b1 JK klase) Pārbaude…" at bounding box center [318, 82] width 415 height 616
click at [358, 18] on div "Parādīt punktu skalu Atzīme No Līdz 1 0 7 2 8 10 3 11 14 4 15 18 5 19 22 6 23 2…" at bounding box center [317, 21] width 385 height 7
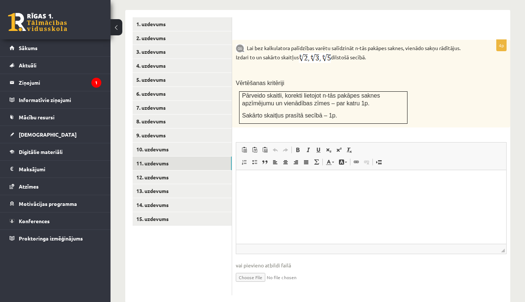
click at [250, 269] on input "file" at bounding box center [371, 276] width 271 height 15
type input "**********"
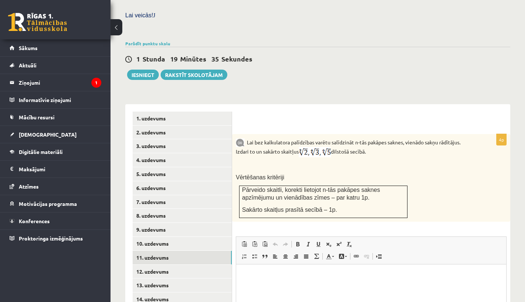
scroll to position [334, 0]
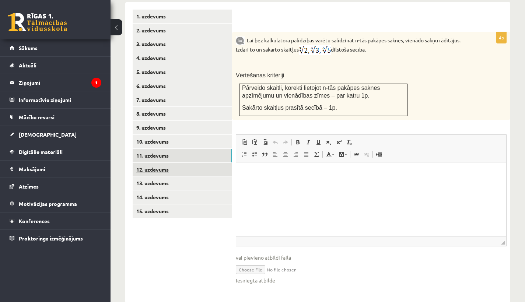
click at [168, 163] on link "12. uzdevums" at bounding box center [182, 170] width 99 height 14
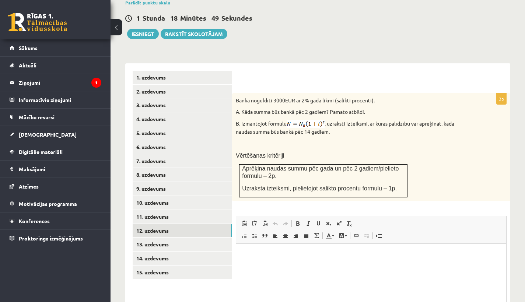
scroll to position [0, 0]
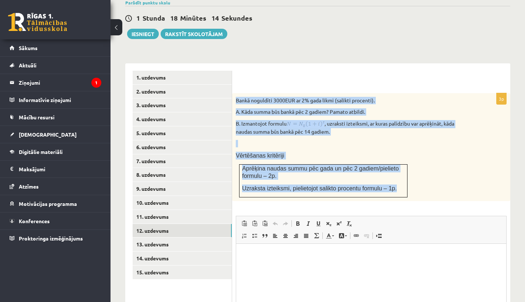
drag, startPoint x: 237, startPoint y: 86, endPoint x: 356, endPoint y: 156, distance: 138.0
click at [396, 180] on div "Bankā noguldīti 3000EUR ar 2% gada likmi (salikti procenti). A. Kāda summa būs …" at bounding box center [371, 147] width 278 height 108
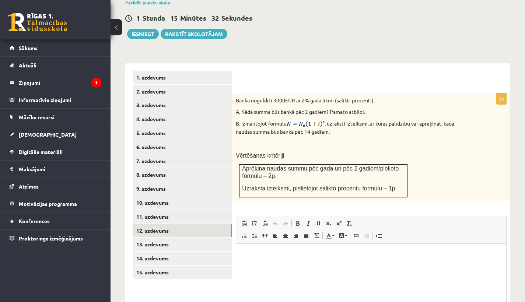
drag, startPoint x: 449, startPoint y: 169, endPoint x: 374, endPoint y: 96, distance: 105.3
click at [449, 169] on div "Bankā noguldīti 3000EUR ar 2% gada likmi (salikti procenti). A. Kāda summa būs …" at bounding box center [371, 147] width 278 height 108
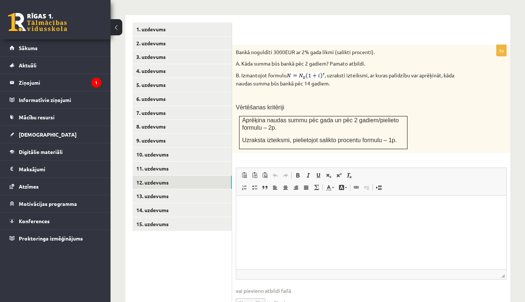
scroll to position [346, 0]
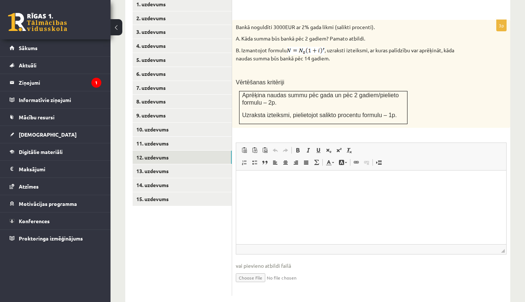
click at [259, 270] on input "file" at bounding box center [371, 277] width 271 height 15
type input "**********"
click at [148, 164] on link "13. uzdevums" at bounding box center [182, 171] width 99 height 14
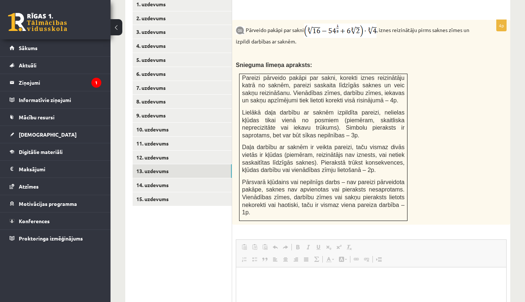
scroll to position [0, 0]
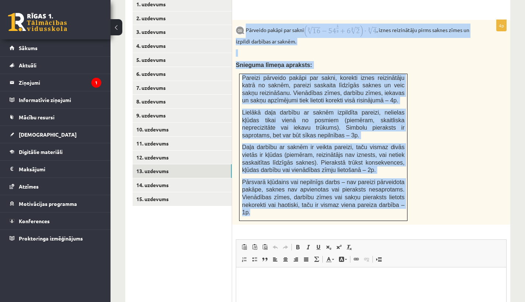
drag, startPoint x: 247, startPoint y: 17, endPoint x: 403, endPoint y: 201, distance: 241.7
click at [404, 203] on div "Pārveido pakāpi par sakni , iznes reizinātāju pirms saknes zīmes un izpildi dar…" at bounding box center [371, 122] width 278 height 205
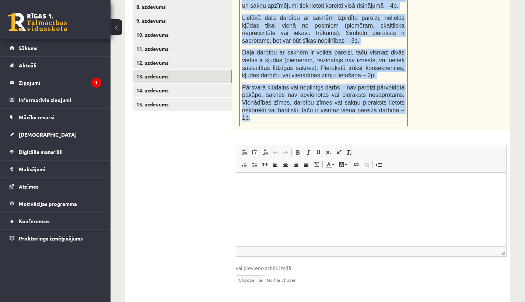
scroll to position [298, 0]
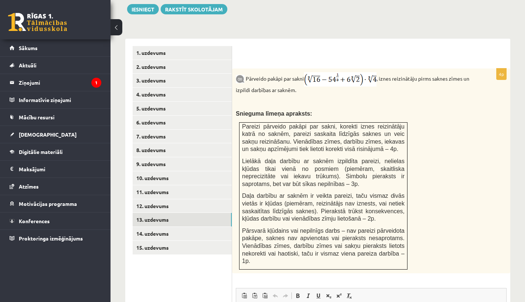
click at [520, 185] on div "Matemātika JK 12.b1 klase 1. ieskaite , Kitija Jonāne (12.b1 JK klase) Pārbaude…" at bounding box center [318, 97] width 415 height 733
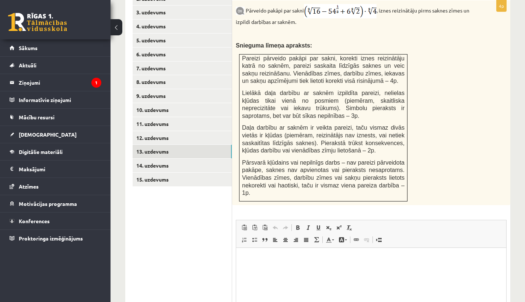
scroll to position [448, 0]
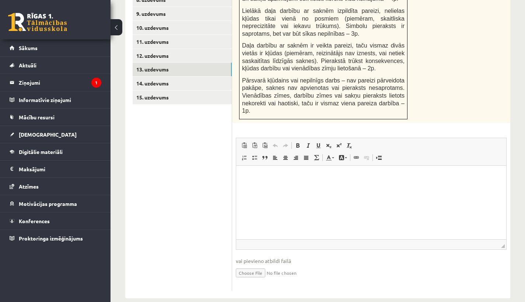
click at [259, 265] on input "file" at bounding box center [371, 272] width 271 height 15
type input "**********"
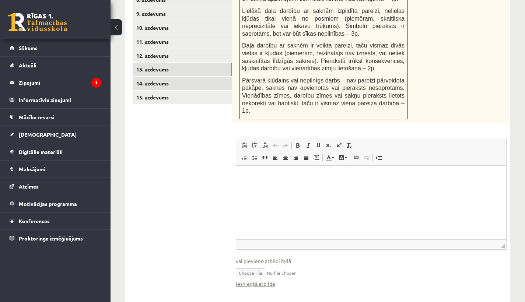
click at [166, 77] on link "14. uzdevums" at bounding box center [182, 84] width 99 height 14
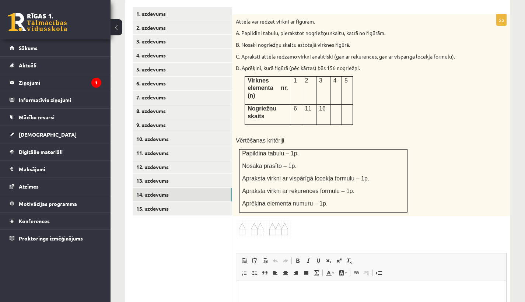
scroll to position [321, 0]
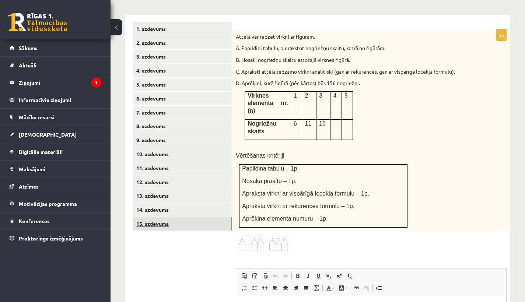
click at [160, 217] on link "15. uzdevums" at bounding box center [182, 224] width 99 height 14
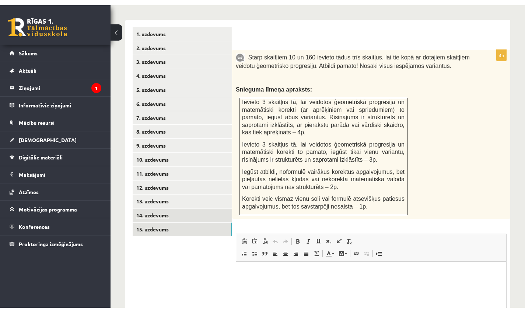
scroll to position [0, 0]
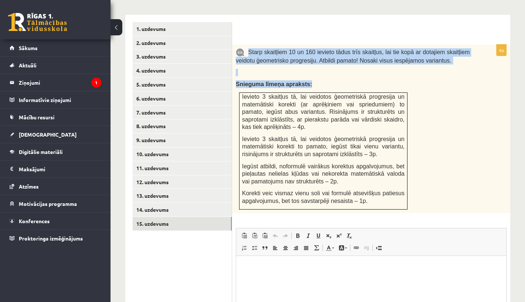
drag, startPoint x: 248, startPoint y: 38, endPoint x: 413, endPoint y: 193, distance: 225.6
click at [413, 193] on div "Starp skaitļiem 10 un 160 ievieto tādus trīs skaitļus, lai tie kopā ar dotajiem…" at bounding box center [371, 129] width 278 height 169
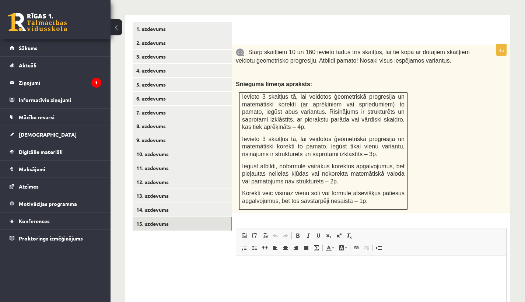
click at [476, 119] on div "Starp skaitļiem 10 un 160 ievieto tādus trīs skaitļus, lai tie kopā ar dotajiem…" at bounding box center [371, 129] width 278 height 169
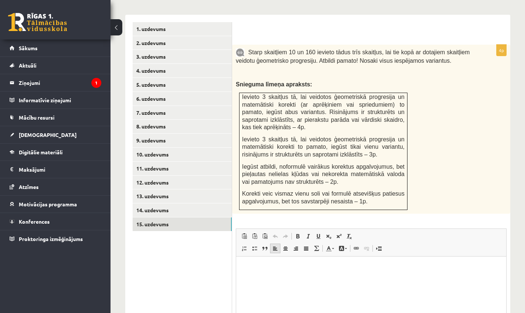
scroll to position [395, 0]
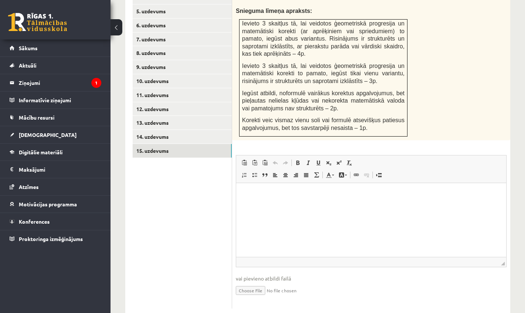
click at [260, 282] on input "file" at bounding box center [371, 289] width 271 height 15
type input "**********"
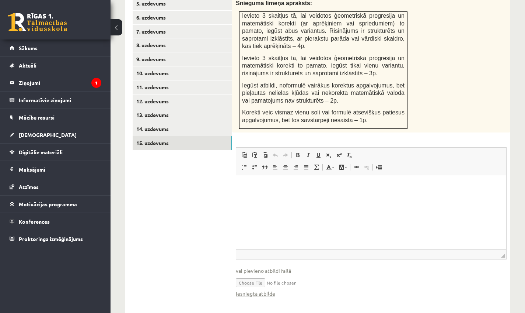
scroll to position [183, 0]
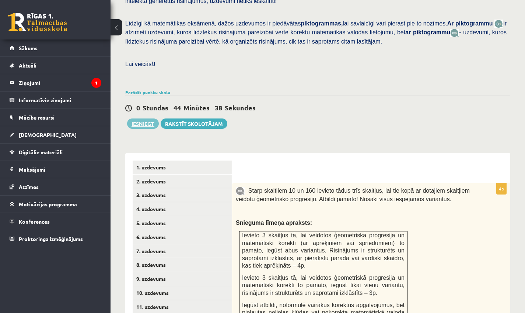
click at [146, 118] on button "Iesniegt" at bounding box center [143, 123] width 32 height 10
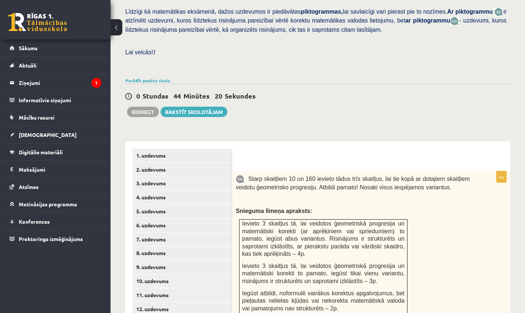
scroll to position [219, 0]
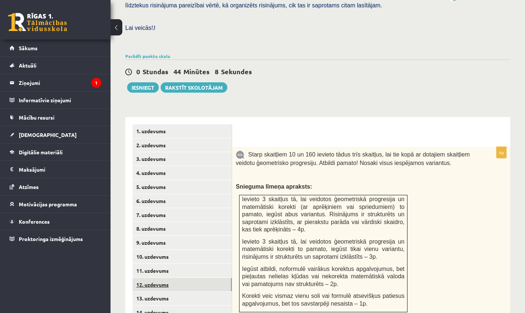
click at [160, 278] on link "12. uzdevums" at bounding box center [182, 285] width 99 height 14
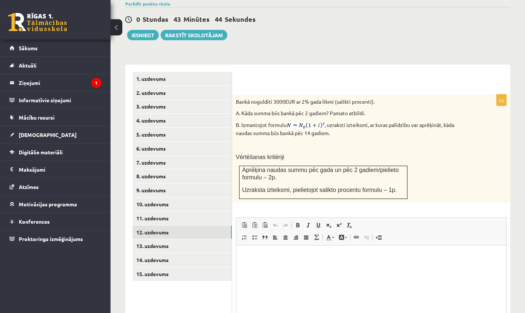
scroll to position [336, 0]
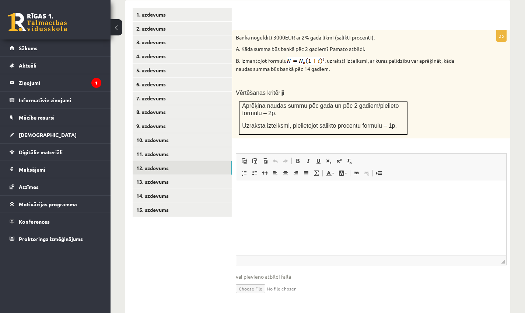
click at [244, 280] on input "file" at bounding box center [371, 287] width 271 height 15
type input "**********"
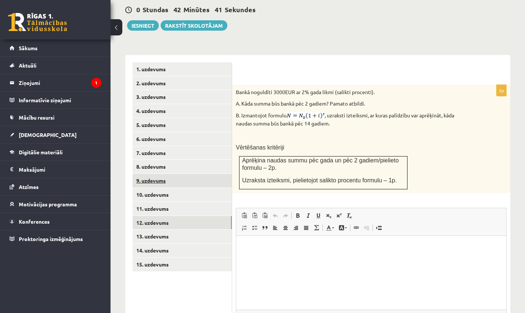
scroll to position [218, 0]
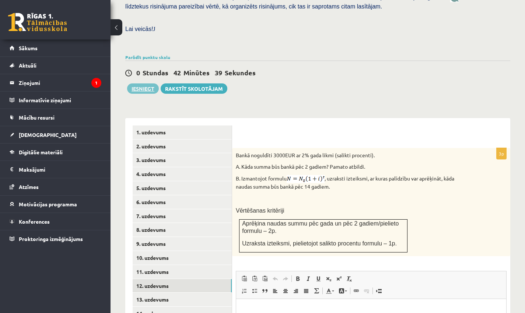
click at [147, 83] on button "Iesniegt" at bounding box center [143, 88] width 32 height 10
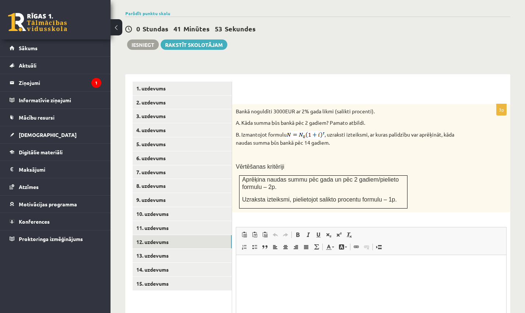
scroll to position [344, 0]
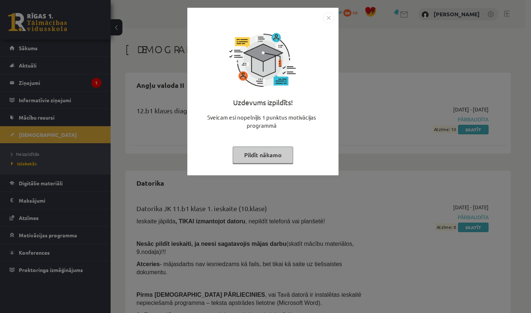
click at [272, 155] on button "Pildīt nākamo" at bounding box center [263, 154] width 60 height 17
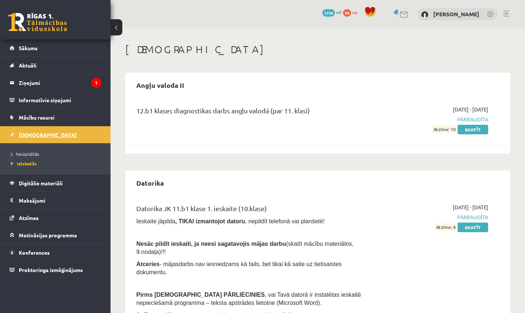
click at [29, 136] on span "[DEMOGRAPHIC_DATA]" at bounding box center [48, 134] width 58 height 7
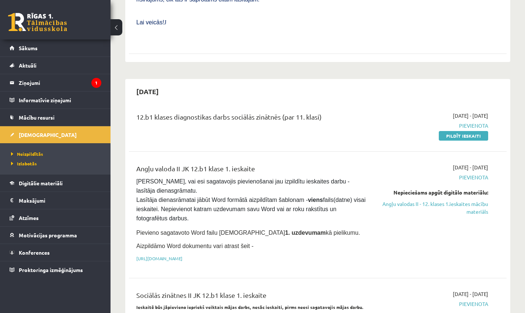
scroll to position [347, 0]
